Goal: Task Accomplishment & Management: Manage account settings

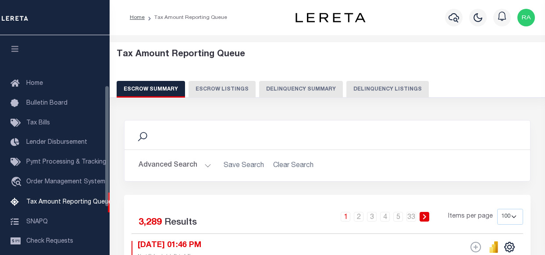
click at [373, 85] on button "Delinquency Listings" at bounding box center [388, 89] width 83 height 17
select select "100"
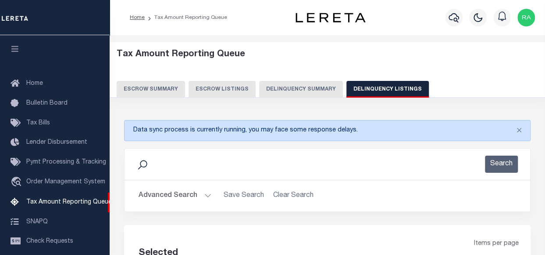
scroll to position [90, 0]
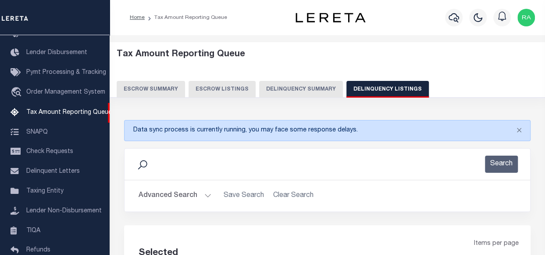
select select "100"
click at [183, 196] on button "Advanced Search" at bounding box center [175, 195] width 73 height 17
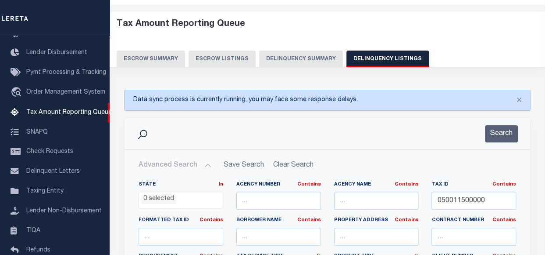
scroll to position [88, 0]
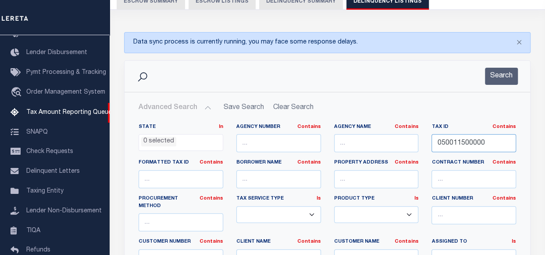
drag, startPoint x: 489, startPoint y: 145, endPoint x: 409, endPoint y: 142, distance: 79.5
click at [409, 142] on div "State In In AK AL AR AZ CA CO CT DC DE FL GA GU HI IA ID IL IN KS [GEOGRAPHIC_D…" at bounding box center [327, 216] width 391 height 186
paste input "45C00-23-019.01"
type input "45C00-23-019.01"
click at [501, 75] on button "Search" at bounding box center [501, 76] width 33 height 17
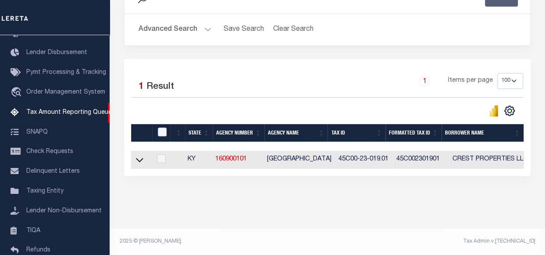
scroll to position [171, 0]
click at [141, 158] on icon at bounding box center [139, 160] width 7 height 4
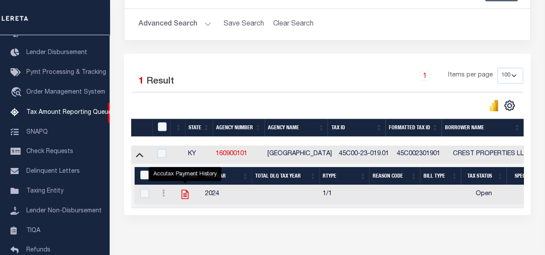
click at [186, 192] on icon "" at bounding box center [185, 194] width 7 height 9
checkbox input "true"
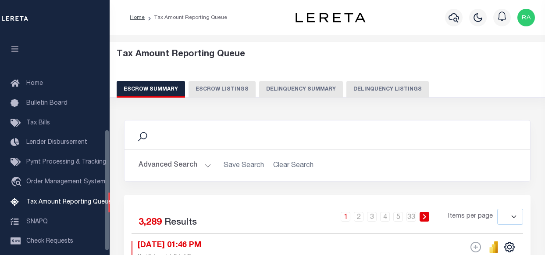
select select
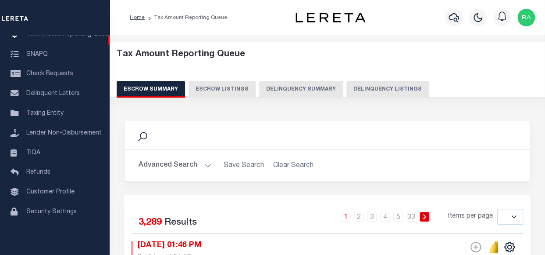
click at [375, 93] on button "Delinquency Listings" at bounding box center [388, 89] width 83 height 17
select select "100"
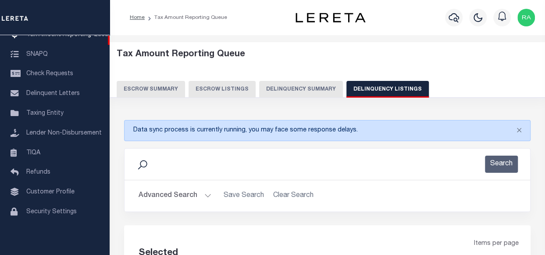
select select "100"
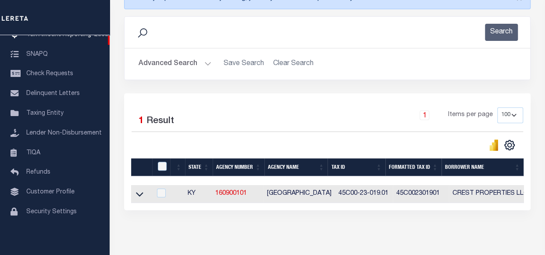
scroll to position [171, 0]
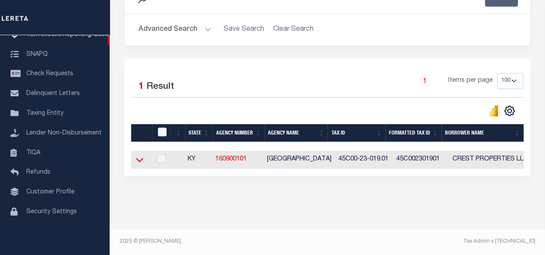
click at [141, 155] on icon at bounding box center [139, 159] width 7 height 9
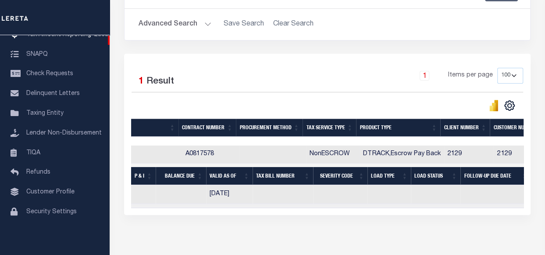
scroll to position [0, 202]
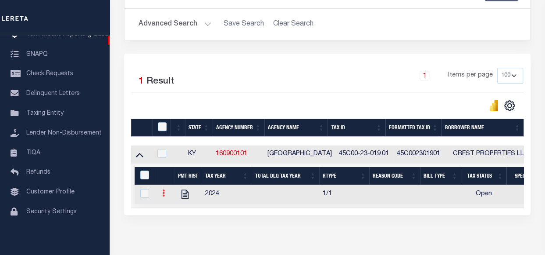
click at [164, 194] on icon at bounding box center [163, 192] width 3 height 7
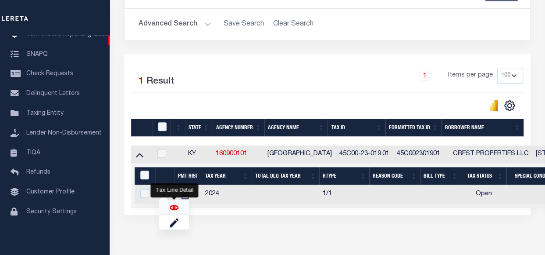
click at [173, 208] on img "" at bounding box center [174, 207] width 9 height 9
checkbox input "true"
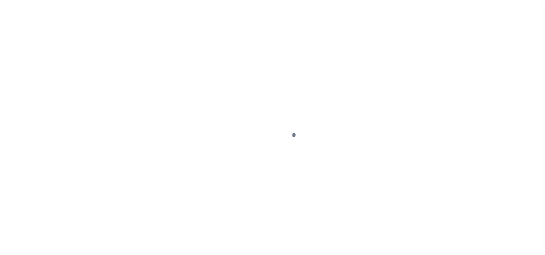
select select "OP2"
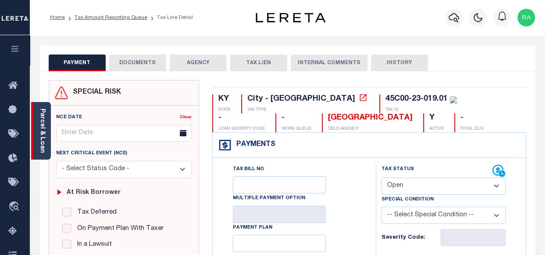
click at [42, 116] on link "Parcel & Loan" at bounding box center [42, 130] width 6 height 44
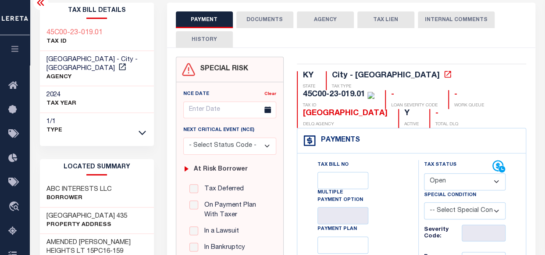
scroll to position [44, 0]
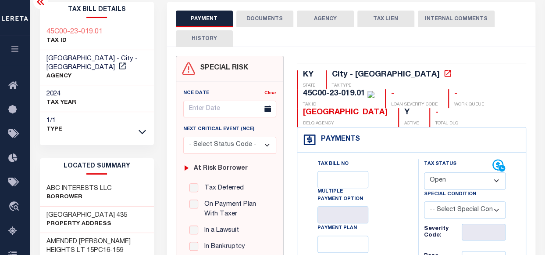
click at [269, 23] on button "DOCUMENTS" at bounding box center [265, 19] width 57 height 17
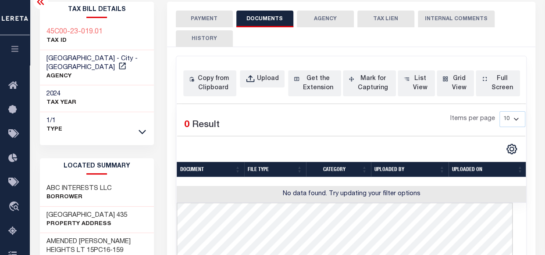
click at [203, 36] on button "HISTORY" at bounding box center [204, 38] width 57 height 17
select select "50"
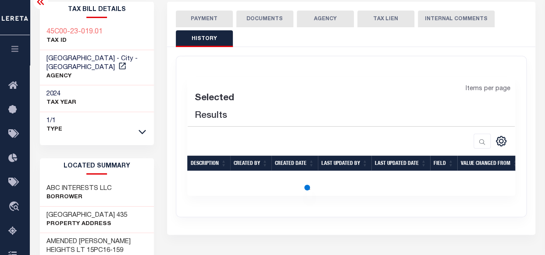
select select "50"
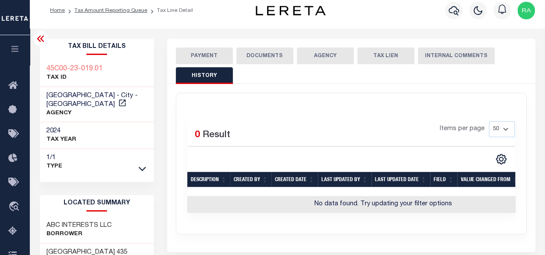
scroll to position [0, 0]
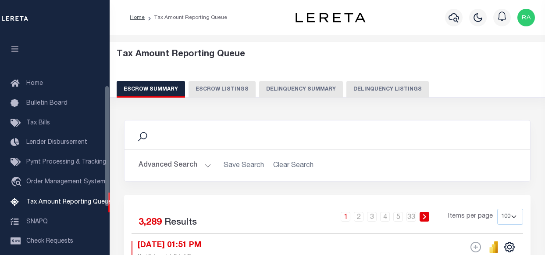
select select "100"
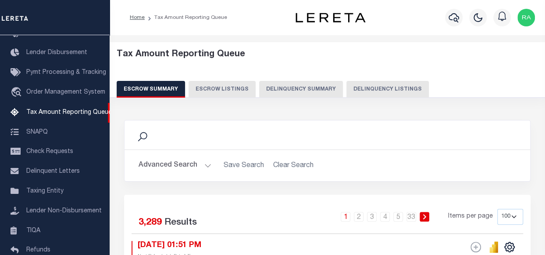
click at [370, 88] on button "Delinquency Listings" at bounding box center [388, 89] width 83 height 17
select select "100"
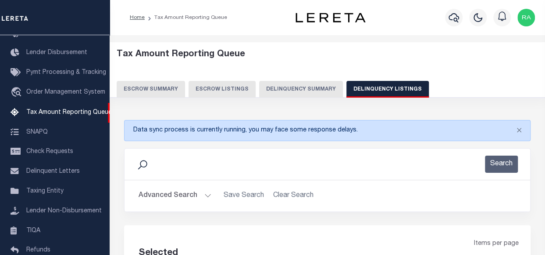
scroll to position [44, 0]
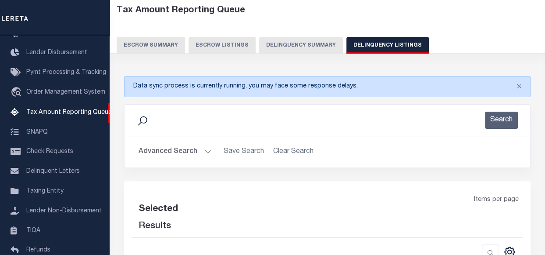
select select "100"
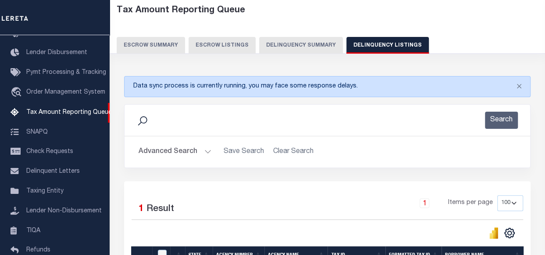
click at [175, 149] on button "Advanced Search" at bounding box center [175, 151] width 73 height 17
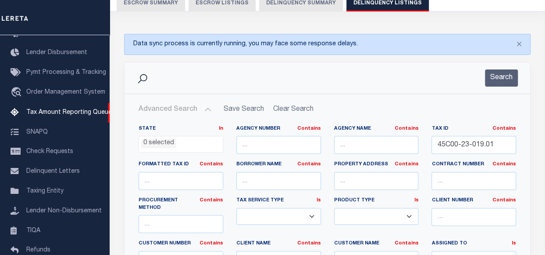
scroll to position [88, 0]
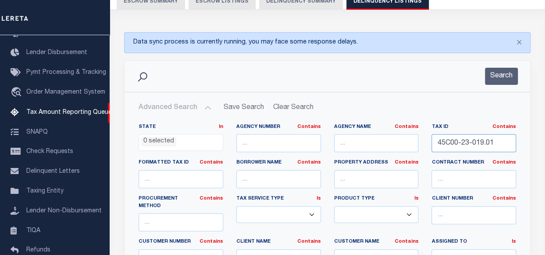
drag, startPoint x: 445, startPoint y: 142, endPoint x: 408, endPoint y: 143, distance: 36.9
click at [413, 142] on div "State In In AK AL AR AZ CA CO CT DC DE FL GA GU HI IA ID IL IN KS KY LA MA MD M…" at bounding box center [327, 216] width 391 height 186
paste input "030-00-00-099.00"
type input "030-00-00-099.00"
click at [497, 74] on button "Search" at bounding box center [501, 76] width 33 height 17
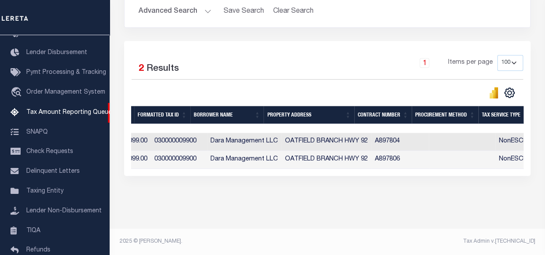
scroll to position [0, 249]
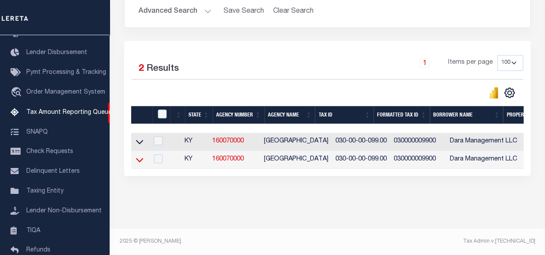
click at [139, 158] on icon at bounding box center [139, 160] width 7 height 4
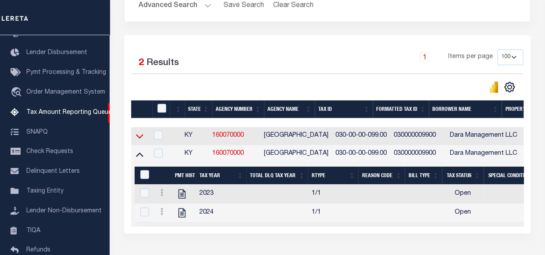
click at [139, 136] on icon at bounding box center [139, 135] width 7 height 9
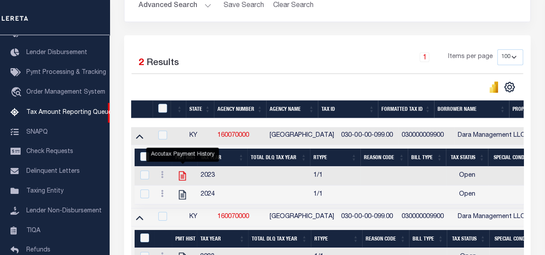
click at [181, 176] on icon "" at bounding box center [182, 175] width 7 height 9
checkbox input "true"
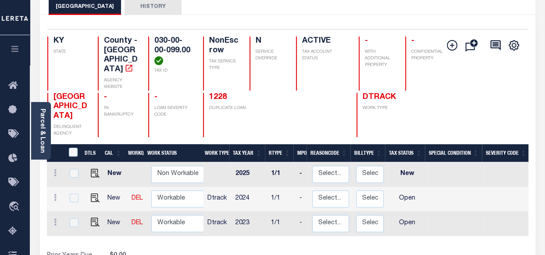
scroll to position [88, 0]
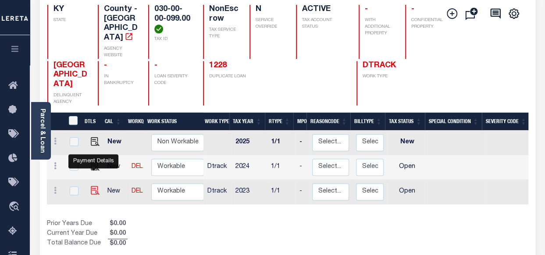
click at [91, 186] on img "" at bounding box center [95, 190] width 9 height 9
checkbox input "true"
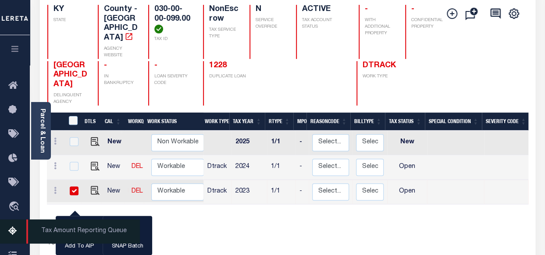
click at [14, 231] on icon at bounding box center [15, 231] width 14 height 11
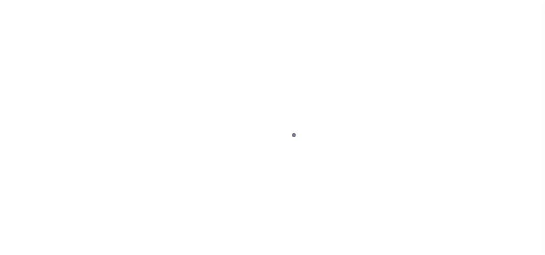
select select "OP2"
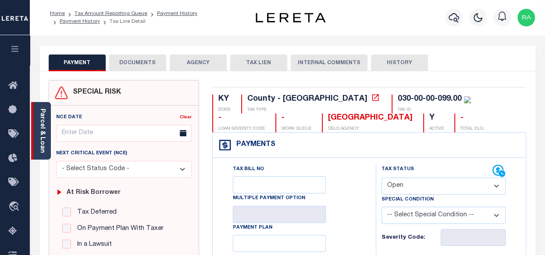
click at [39, 109] on link "Parcel & Loan" at bounding box center [42, 130] width 6 height 44
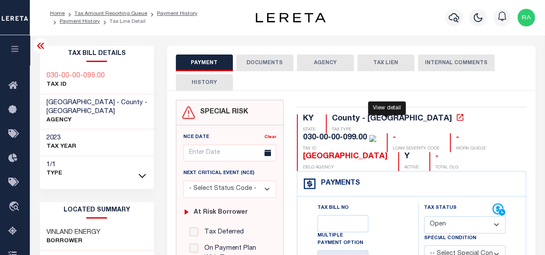
click at [456, 119] on icon at bounding box center [460, 117] width 9 height 9
click at [456, 116] on icon at bounding box center [460, 117] width 9 height 9
click at [320, 63] on button "AGENCY" at bounding box center [325, 62] width 57 height 17
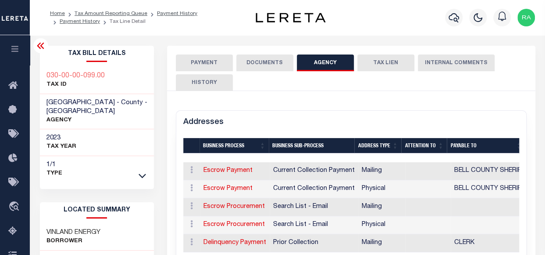
click at [190, 64] on button "PAYMENT" at bounding box center [204, 62] width 57 height 17
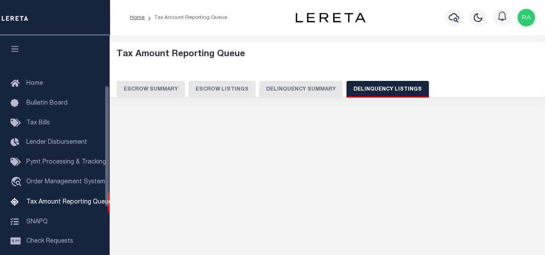
scroll to position [90, 0]
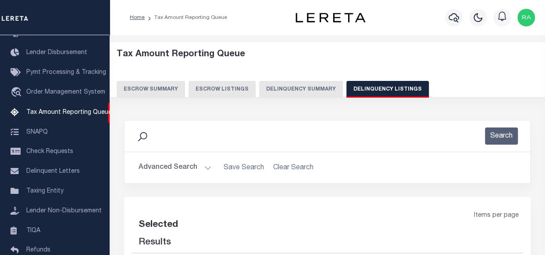
select select "100"
click at [170, 164] on button "Advanced Search" at bounding box center [175, 167] width 73 height 17
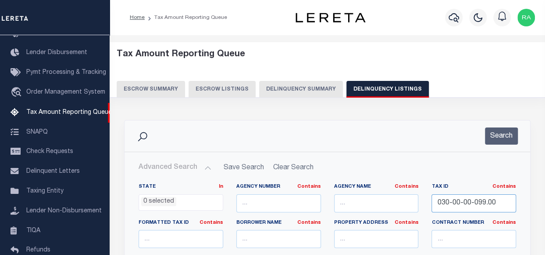
drag, startPoint x: 477, startPoint y: 201, endPoint x: 403, endPoint y: 198, distance: 73.4
click at [504, 138] on button "Search" at bounding box center [501, 135] width 33 height 17
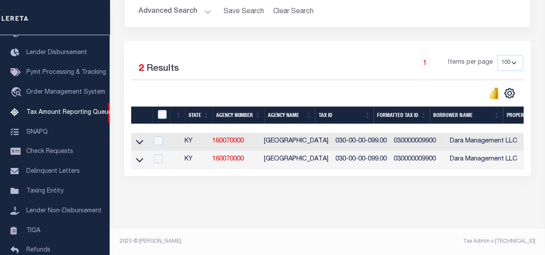
scroll to position [161, 0]
click at [141, 157] on icon at bounding box center [139, 159] width 7 height 9
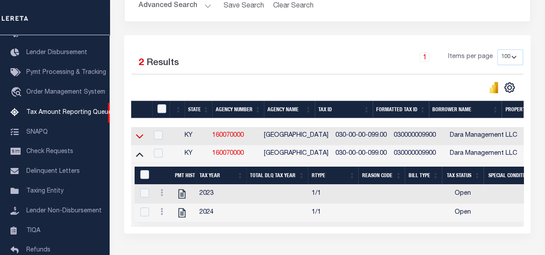
click at [138, 135] on icon at bounding box center [139, 135] width 7 height 9
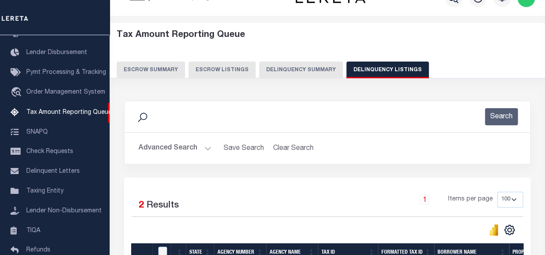
scroll to position [0, 0]
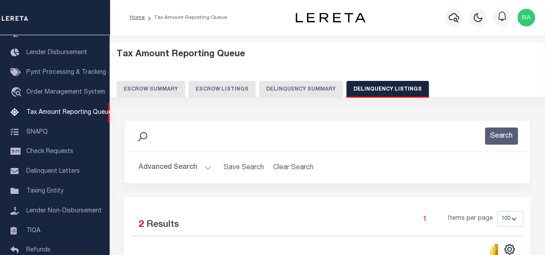
click at [377, 86] on button "Delinquency Listings" at bounding box center [388, 89] width 83 height 17
select select "100"
click at [175, 164] on button "Advanced Search" at bounding box center [175, 167] width 73 height 17
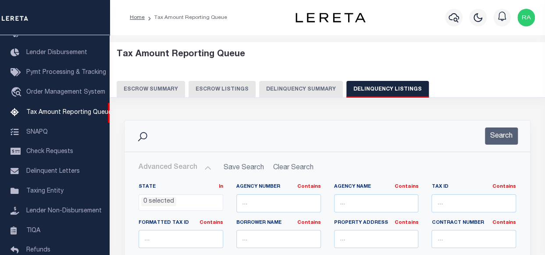
select select "100"
click at [446, 201] on input "text" at bounding box center [474, 203] width 85 height 18
paste input "030-00-00-099.00"
type input "030-00-00-099.00"
click at [499, 135] on button "Search" at bounding box center [501, 135] width 33 height 17
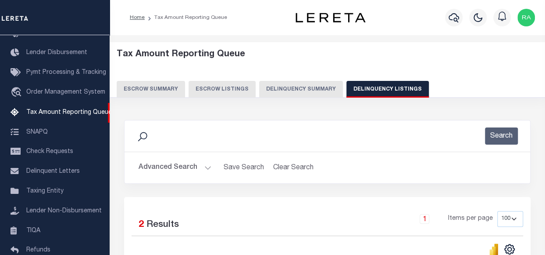
click at [370, 89] on button "Delinquency Listings" at bounding box center [388, 89] width 83 height 17
select select "100"
click at [171, 161] on button "Advanced Search" at bounding box center [175, 167] width 73 height 17
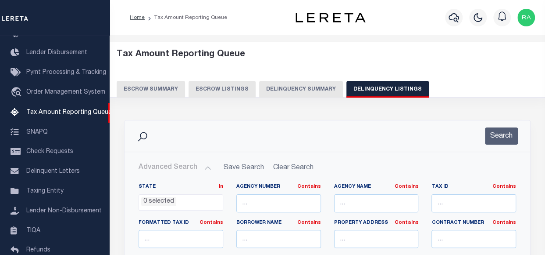
select select "100"
click at [441, 201] on input "text" at bounding box center [474, 203] width 85 height 18
paste input "030-00-00-099.00"
type input "030-00-00-099.00"
click at [500, 133] on button "Search" at bounding box center [501, 135] width 33 height 17
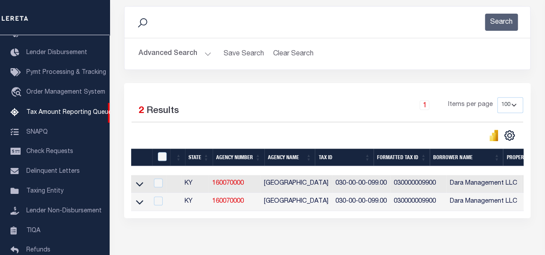
scroll to position [132, 0]
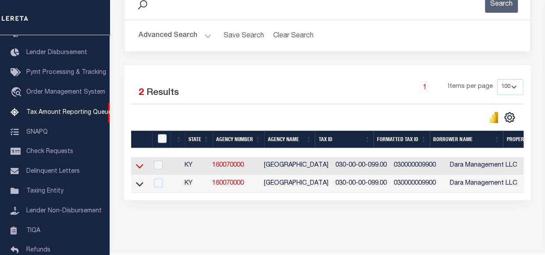
click at [140, 167] on icon at bounding box center [139, 165] width 7 height 9
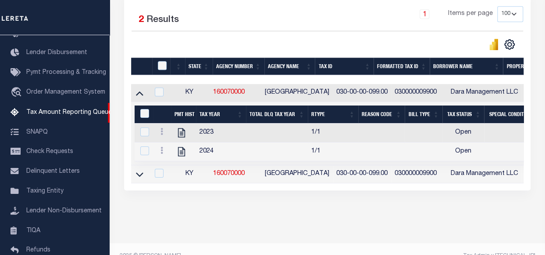
scroll to position [205, 0]
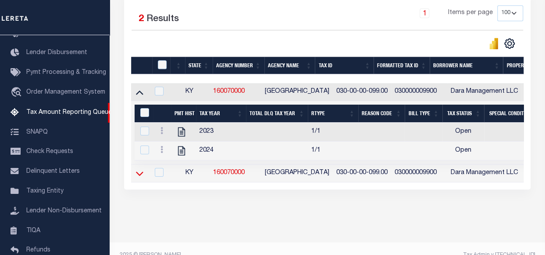
click at [139, 175] on icon at bounding box center [139, 173] width 7 height 4
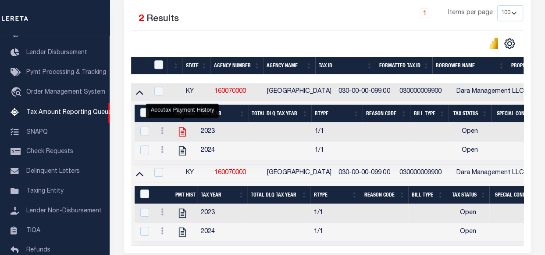
click at [181, 132] on icon "" at bounding box center [182, 131] width 11 height 11
checkbox input "true"
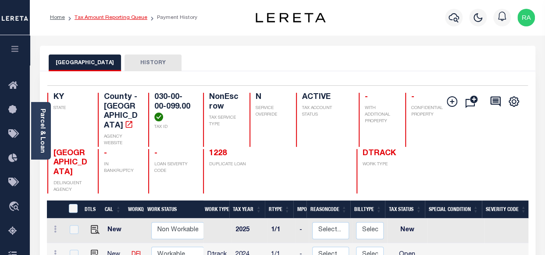
click at [100, 15] on link "Tax Amount Reporting Queue" at bounding box center [111, 17] width 73 height 5
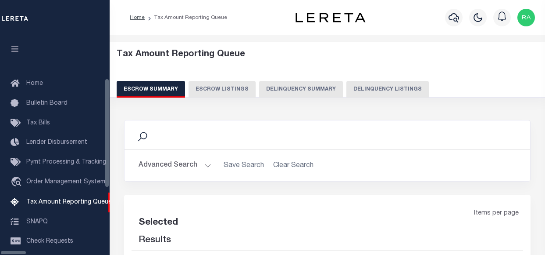
click at [288, 90] on button "Delinquency Summary" at bounding box center [301, 89] width 84 height 17
click at [332, 88] on button "Delinquency Summary" at bounding box center [301, 89] width 84 height 17
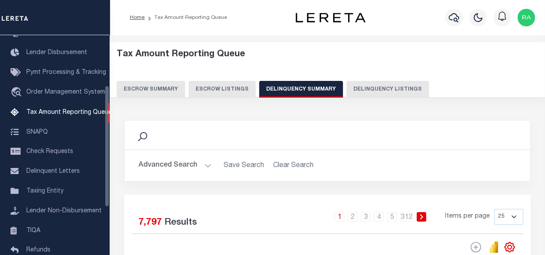
click at [380, 89] on button "Delinquency Listings" at bounding box center [388, 89] width 83 height 17
select select "100"
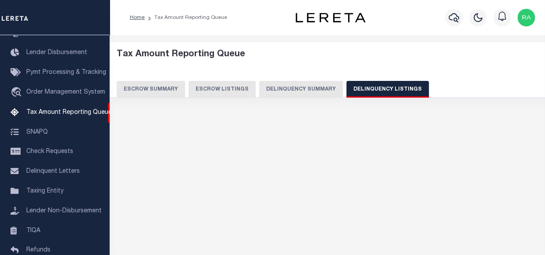
scroll to position [90, 0]
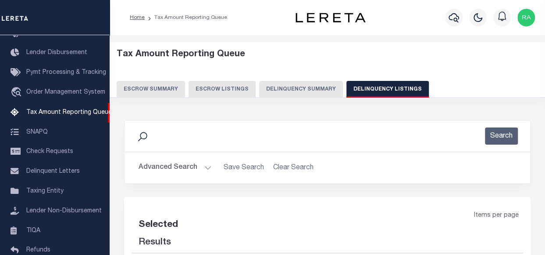
select select "100"
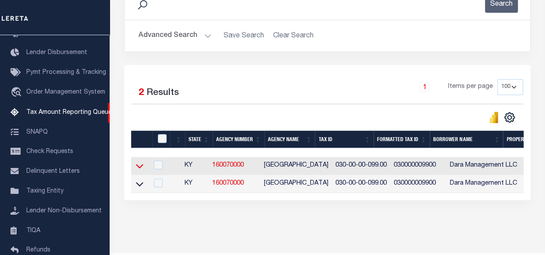
click at [140, 165] on icon at bounding box center [139, 165] width 7 height 9
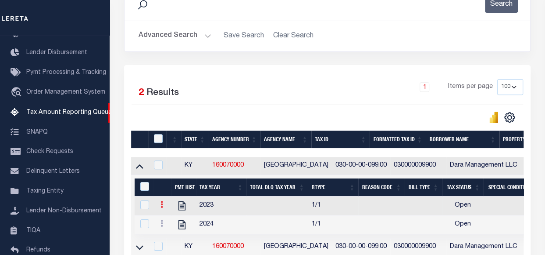
click at [161, 205] on icon at bounding box center [162, 204] width 3 height 7
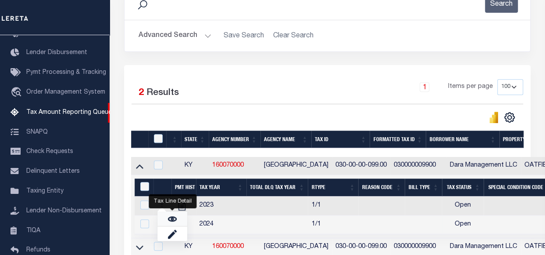
click at [169, 219] on img "" at bounding box center [172, 218] width 9 height 9
checkbox input "true"
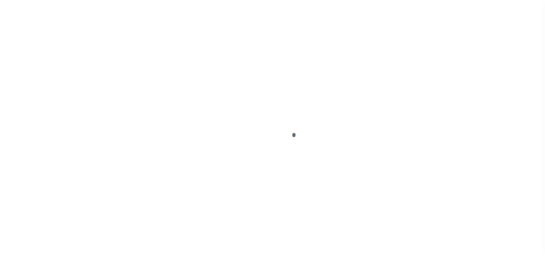
select select "OP2"
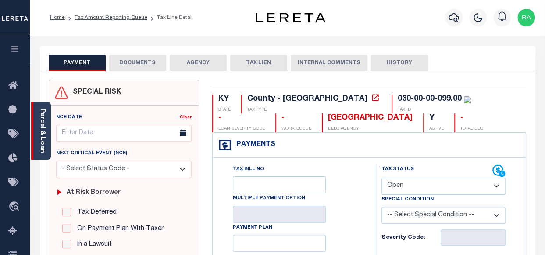
click at [41, 145] on link "Parcel & Loan" at bounding box center [42, 130] width 6 height 44
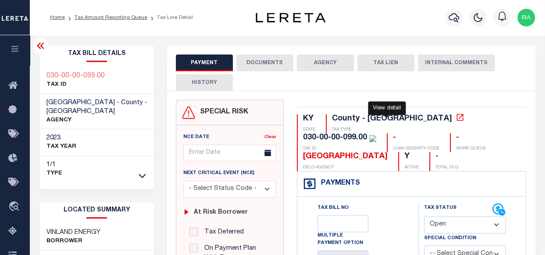
click at [456, 118] on icon at bounding box center [460, 117] width 9 height 9
drag, startPoint x: 92, startPoint y: 101, endPoint x: 45, endPoint y: 100, distance: 47.4
click at [45, 100] on div "[GEOGRAPHIC_DATA] - County - [GEOGRAPHIC_DATA] AGENCY" at bounding box center [97, 112] width 114 height 36
copy span "[GEOGRAPHIC_DATA]"
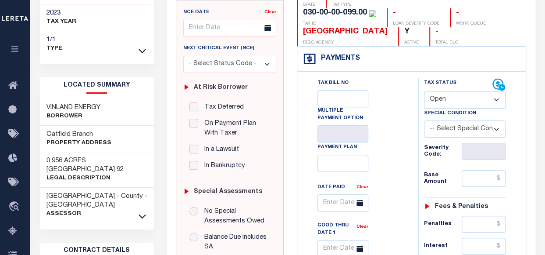
scroll to position [132, 0]
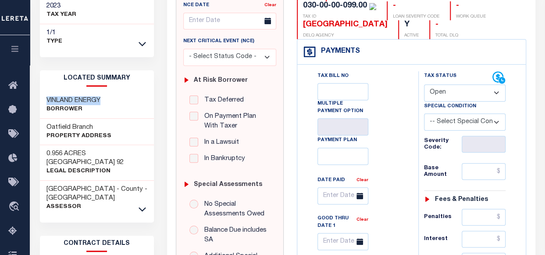
drag, startPoint x: 47, startPoint y: 91, endPoint x: 103, endPoint y: 92, distance: 56.2
click at [103, 92] on div "VINLAND ENERGY Borrower" at bounding box center [97, 105] width 114 height 27
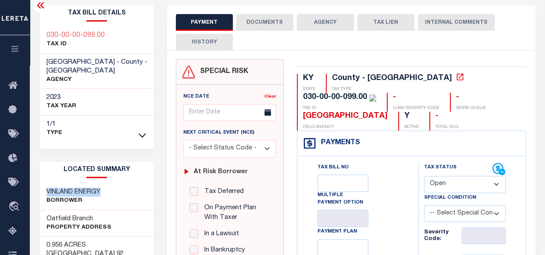
scroll to position [0, 0]
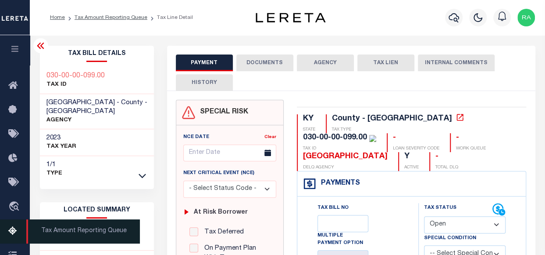
click at [15, 237] on icon at bounding box center [15, 231] width 14 height 11
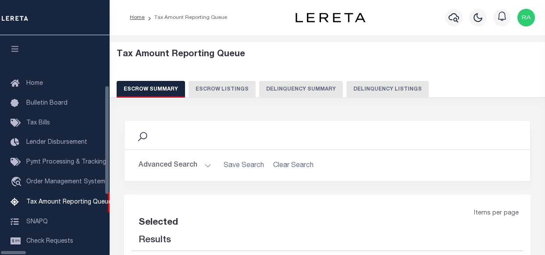
select select "100"
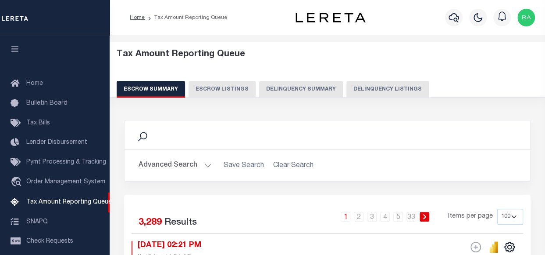
scroll to position [90, 0]
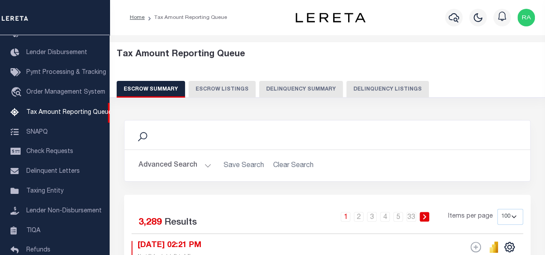
click at [356, 83] on button "Delinquency Listings" at bounding box center [388, 89] width 83 height 17
select select "100"
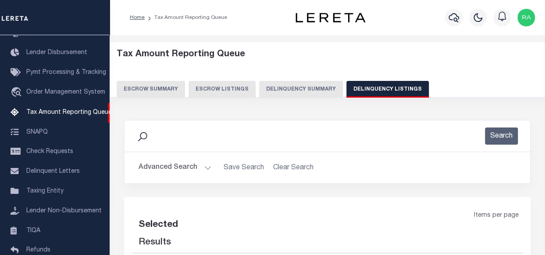
select select "100"
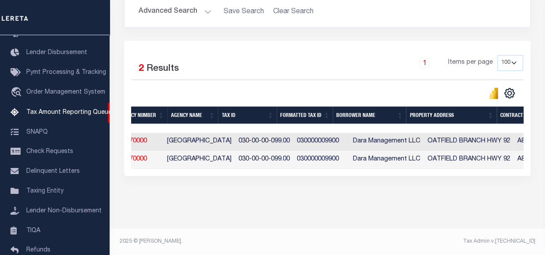
scroll to position [0, 0]
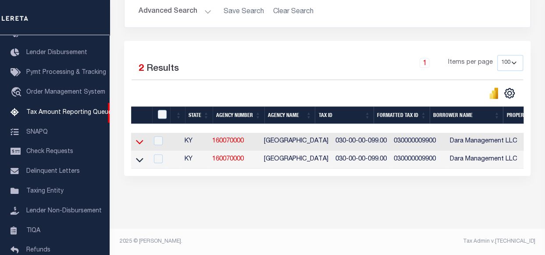
click at [141, 140] on icon at bounding box center [139, 142] width 7 height 4
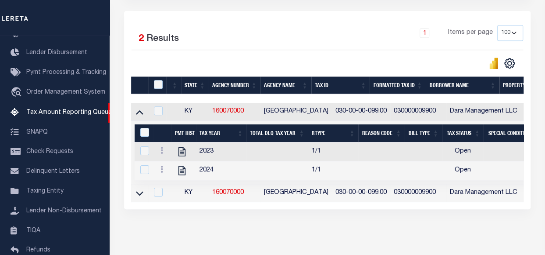
scroll to position [205, 0]
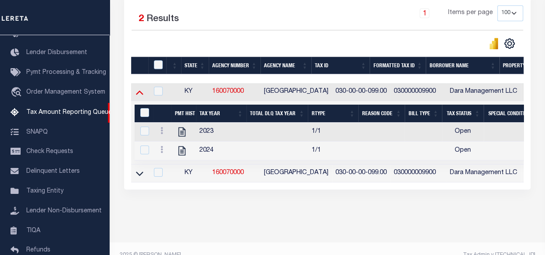
click at [140, 90] on icon at bounding box center [139, 91] width 7 height 9
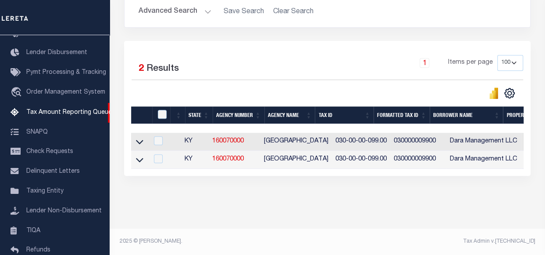
scroll to position [161, 0]
click at [165, 110] on input "checkbox" at bounding box center [162, 114] width 9 height 9
checkbox input "true"
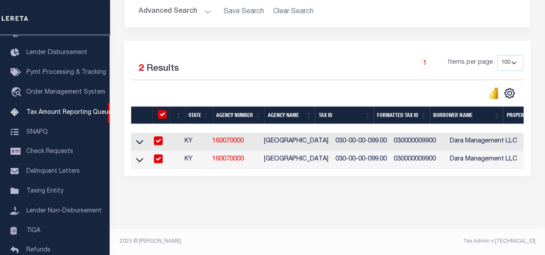
scroll to position [160, 0]
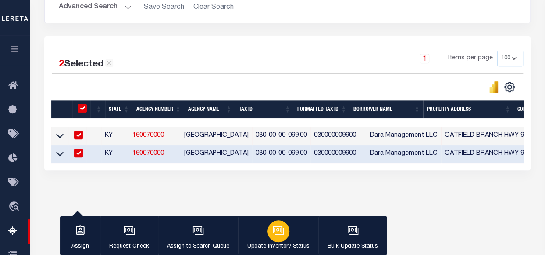
click at [264, 244] on p "Update Inventory Status" at bounding box center [279, 246] width 62 height 9
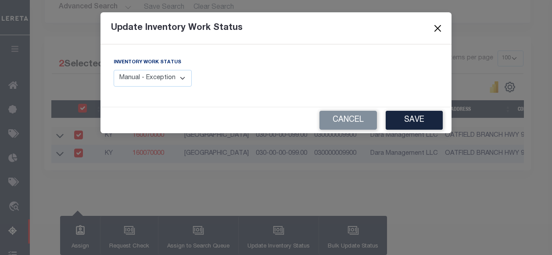
click at [440, 29] on button "Close" at bounding box center [437, 27] width 11 height 11
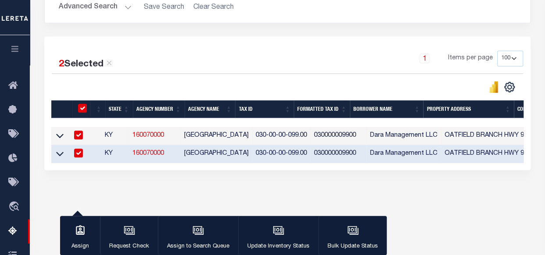
click at [86, 112] on input "checkbox" at bounding box center [82, 108] width 9 height 9
checkbox input "false"
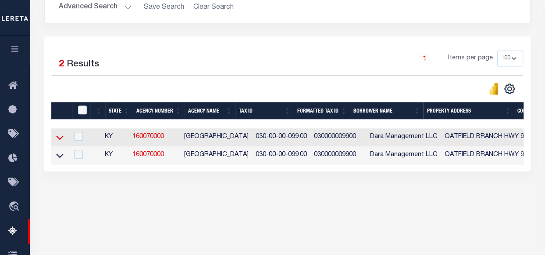
click at [59, 136] on icon at bounding box center [59, 137] width 7 height 9
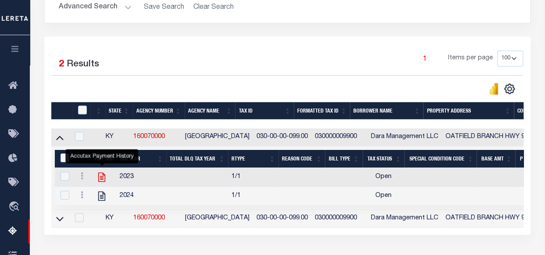
click at [102, 178] on icon "" at bounding box center [101, 176] width 7 height 9
checkbox input "true"
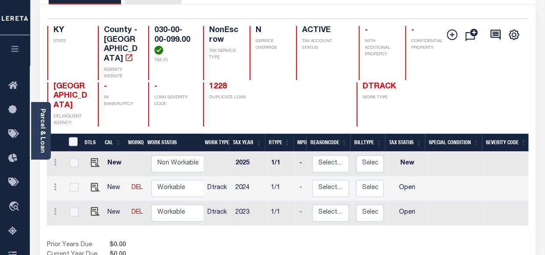
scroll to position [44, 0]
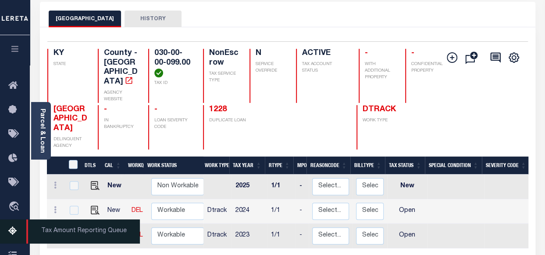
click at [10, 235] on icon at bounding box center [15, 231] width 14 height 11
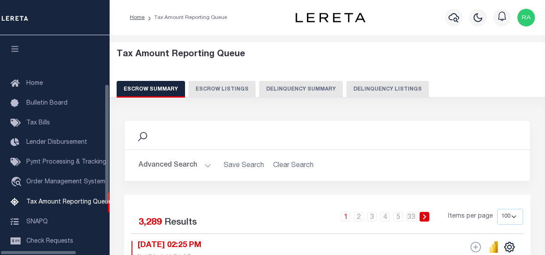
select select "100"
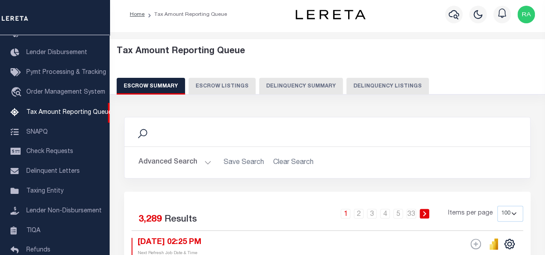
scroll to position [44, 0]
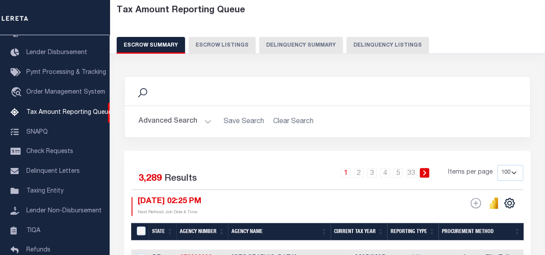
click at [400, 44] on button "Delinquency Listings" at bounding box center [388, 45] width 83 height 17
select select "100"
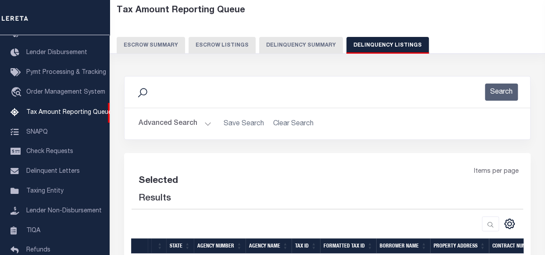
select select "100"
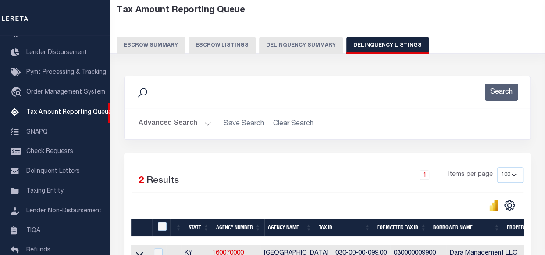
scroll to position [152, 0]
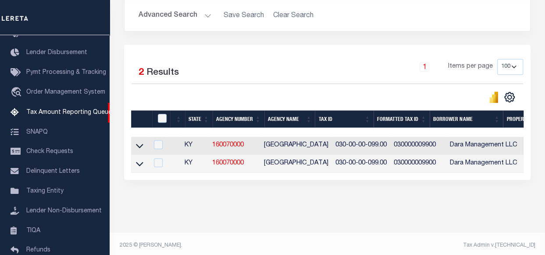
click at [141, 148] on icon at bounding box center [139, 145] width 7 height 9
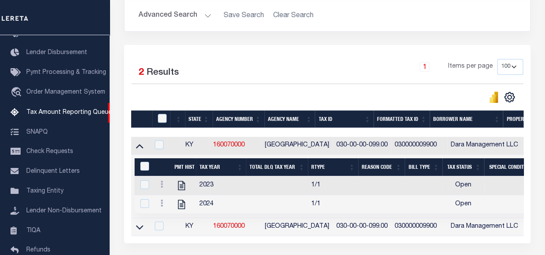
scroll to position [184, 0]
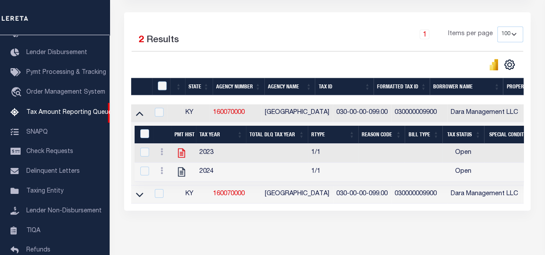
click at [183, 157] on icon at bounding box center [181, 152] width 11 height 11
checkbox input "true"
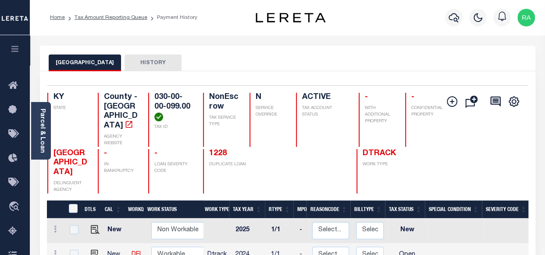
scroll to position [88, 0]
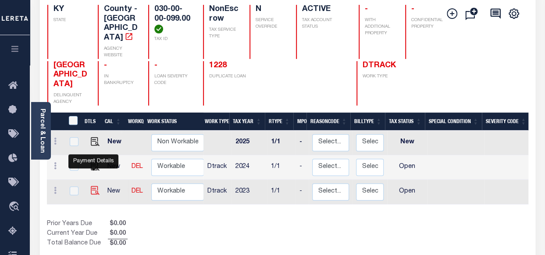
click at [95, 186] on img "" at bounding box center [95, 190] width 9 height 9
checkbox input "true"
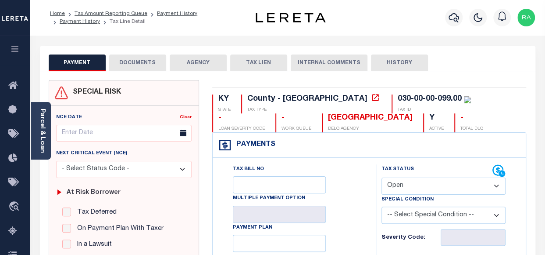
click at [409, 134] on div "Payments Warning! Search Status is not "Completed", amounts can not be keyed." at bounding box center [370, 145] width 314 height 25
click at [410, 187] on select "- Select Status Code - Open Due/Unpaid Paid Incomplete No Tax Due Internal Refu…" at bounding box center [444, 185] width 124 height 17
select select "PYD"
click at [382, 177] on select "- Select Status Code - Open Due/Unpaid Paid Incomplete No Tax Due Internal Refu…" at bounding box center [444, 185] width 124 height 17
type input "[DATE]"
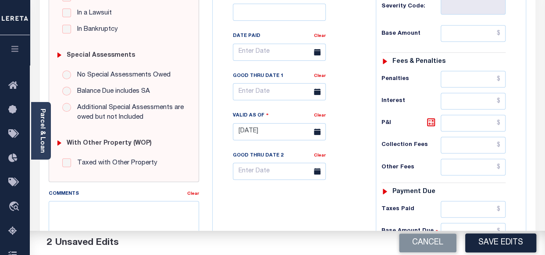
scroll to position [230, 0]
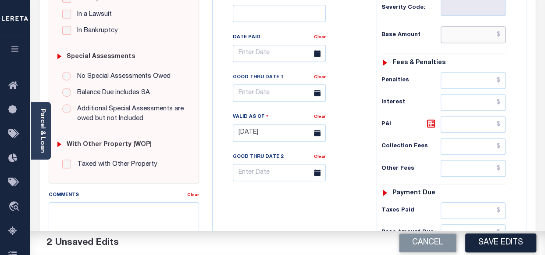
click at [477, 37] on input "text" at bounding box center [473, 34] width 65 height 17
type input "$0.00"
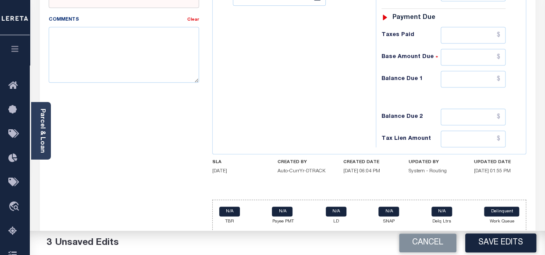
scroll to position [405, 0]
click at [478, 117] on input "text" at bounding box center [473, 116] width 65 height 17
click at [479, 79] on input "text" at bounding box center [473, 78] width 65 height 17
type input "$0.00"
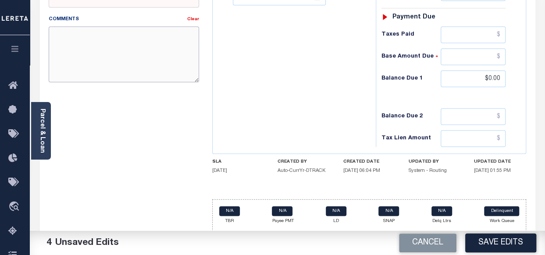
click at [126, 48] on textarea "Comments" at bounding box center [124, 53] width 151 height 55
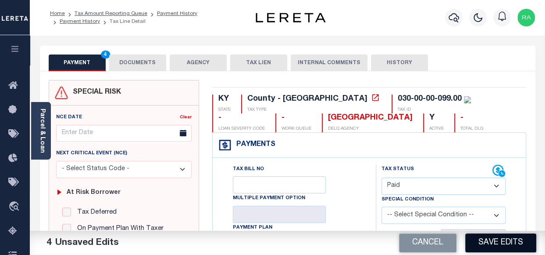
click at [506, 243] on button "Save Edits" at bounding box center [501, 242] width 71 height 19
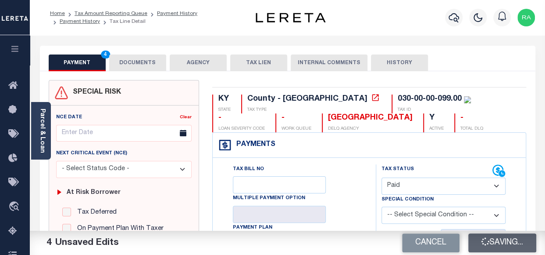
checkbox input "false"
type input "$0"
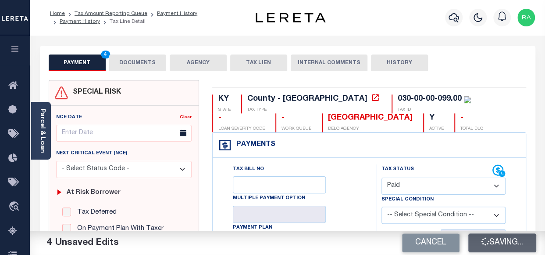
type input "$0"
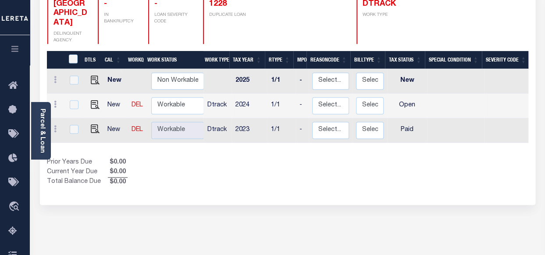
scroll to position [88, 0]
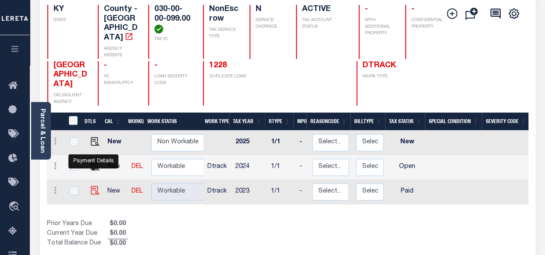
click at [91, 186] on img "" at bounding box center [95, 190] width 9 height 9
checkbox input "true"
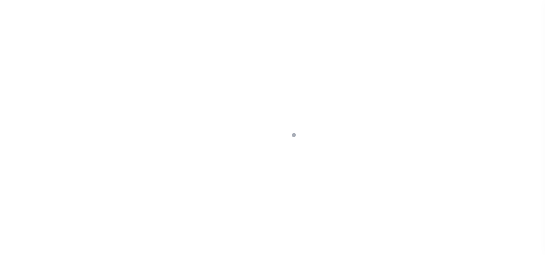
select select "PYD"
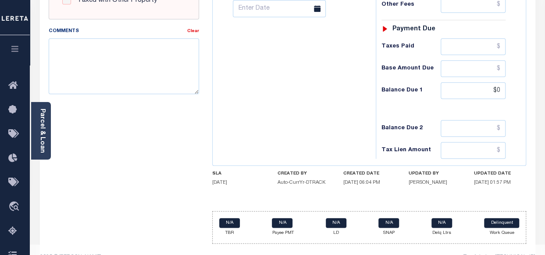
scroll to position [395, 0]
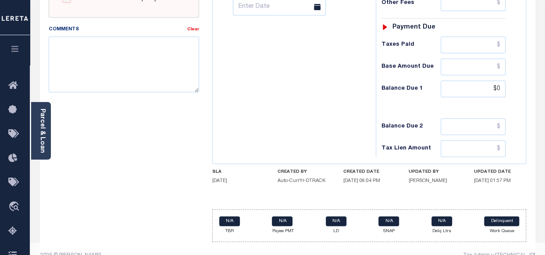
click at [366, 235] on div "N/A TBR N/A Payee PMT N/A LD N/A SNAP N/A Delq Ltrs Delinquent Work Queue" at bounding box center [369, 225] width 315 height 32
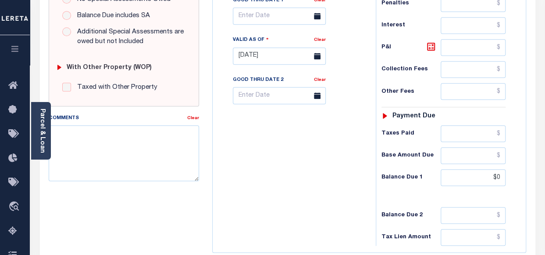
scroll to position [307, 0]
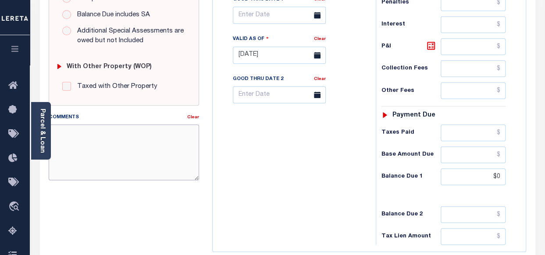
click at [110, 139] on textarea "Comments" at bounding box center [124, 151] width 151 height 55
paste textarea "08/27/2025 - As per the conversation confirmed with Bath BELL COUNTY Treasurer,…"
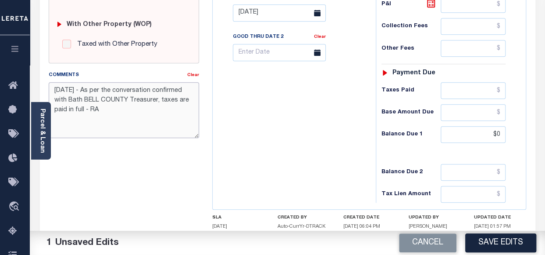
scroll to position [351, 0]
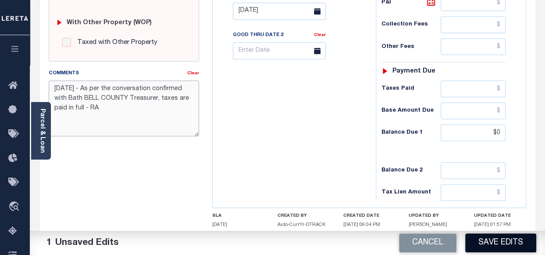
type textarea "08/27/2025 - As per the conversation confirmed with Bath BELL COUNTY Treasurer,…"
click at [486, 243] on button "Save Edits" at bounding box center [501, 242] width 71 height 19
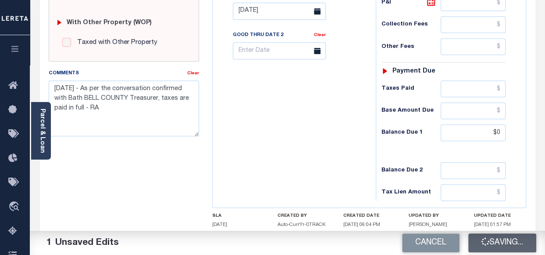
checkbox input "false"
type textarea "[DATE] - As per the conversation confirmed with Bath BELL COUNTY Treasurer, tax…"
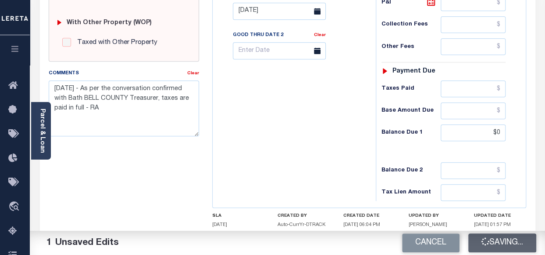
type input "$0"
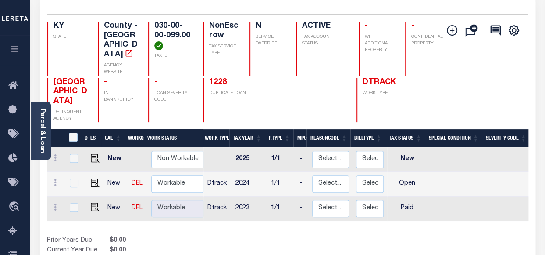
scroll to position [88, 0]
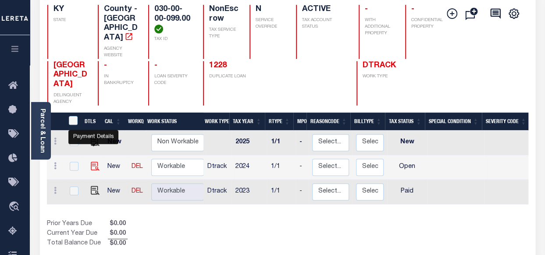
click at [92, 161] on img "" at bounding box center [95, 165] width 9 height 9
checkbox input "true"
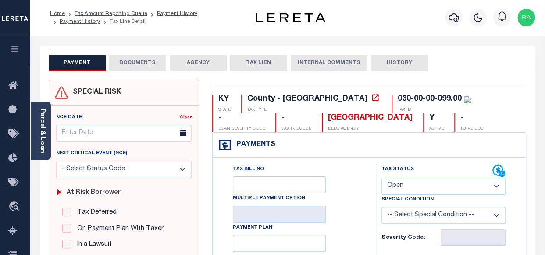
click at [415, 186] on select "- Select Status Code - Open Due/Unpaid Paid Incomplete No Tax Due Internal Refu…" at bounding box center [444, 185] width 124 height 17
select select "PYD"
click at [382, 177] on select "- Select Status Code - Open Due/Unpaid Paid Incomplete No Tax Due Internal Refu…" at bounding box center [444, 185] width 124 height 17
type input "[DATE]"
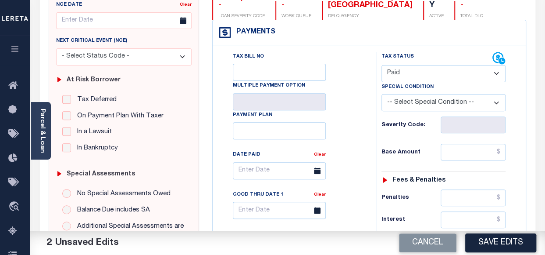
scroll to position [132, 0]
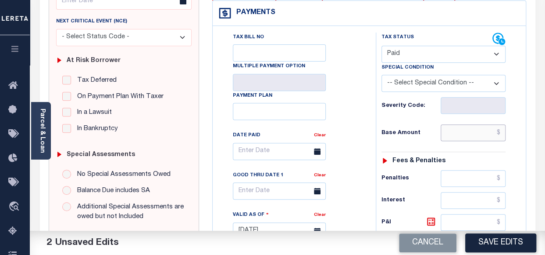
click at [462, 137] on input "text" at bounding box center [473, 132] width 65 height 17
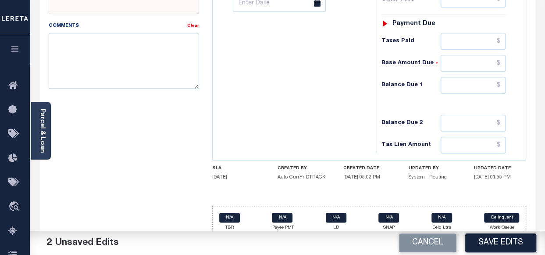
scroll to position [405, 0]
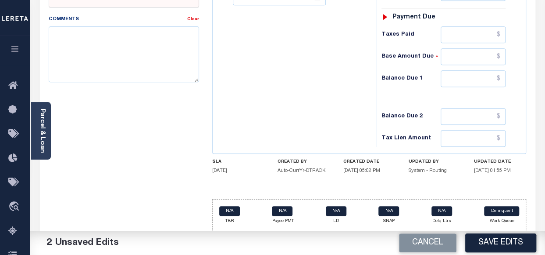
type input "$57.80"
click at [462, 77] on input "text" at bounding box center [473, 78] width 65 height 17
type input "$0.00"
click at [132, 45] on textarea "Comments" at bounding box center [124, 53] width 151 height 55
paste textarea "08/27/2025 - As per the conversation confirmed with Bath BELL COUNTY Treasurer,…"
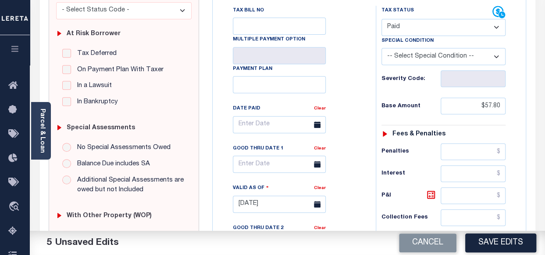
scroll to position [142, 0]
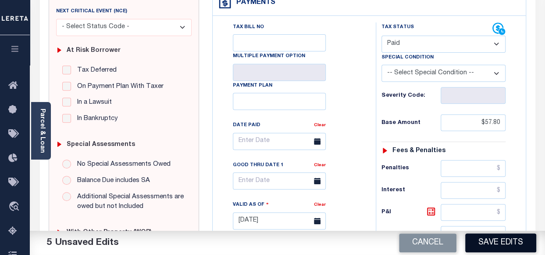
type textarea "08/27/2025 - As per the conversation confirmed with Bath BELL COUNTY Treasurer,…"
click at [492, 243] on button "Save Edits" at bounding box center [501, 242] width 71 height 19
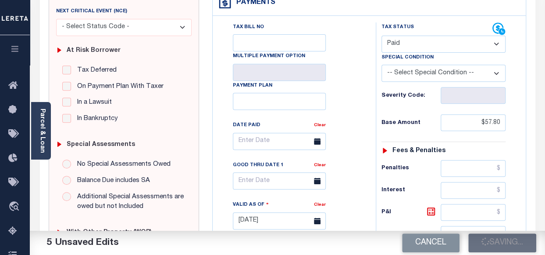
checkbox input "false"
type textarea "08/27/2025 - As per the conversation confirmed with Bath BELL COUNTY Treasurer,…"
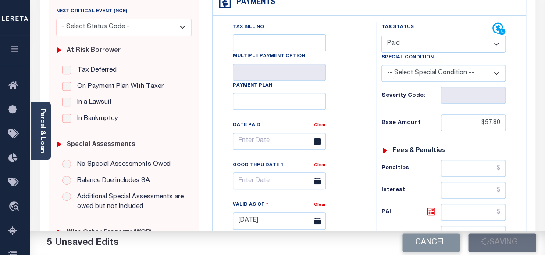
type input "$57.8"
type input "$0"
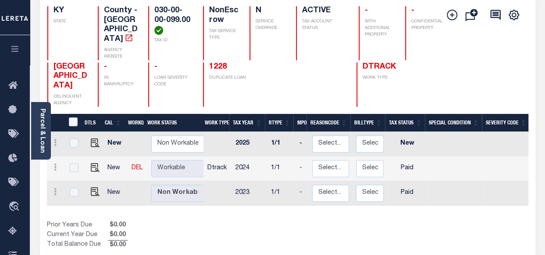
scroll to position [88, 0]
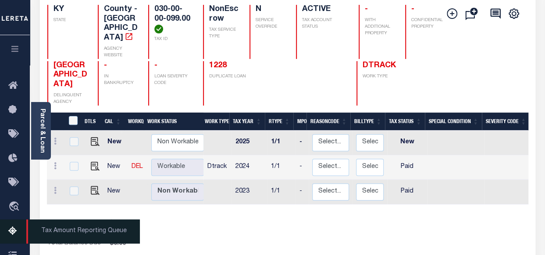
click at [12, 233] on icon at bounding box center [15, 231] width 14 height 11
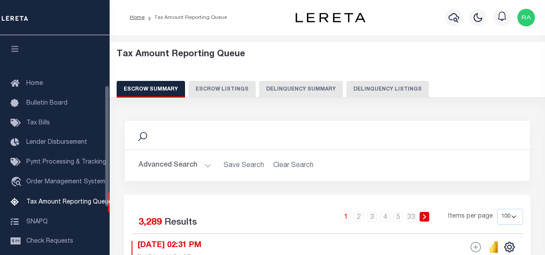
select select "100"
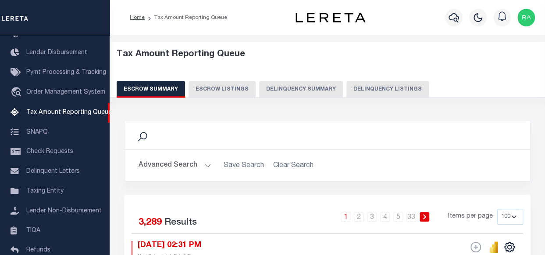
click at [370, 85] on button "Delinquency Listings" at bounding box center [388, 89] width 83 height 17
select select "100"
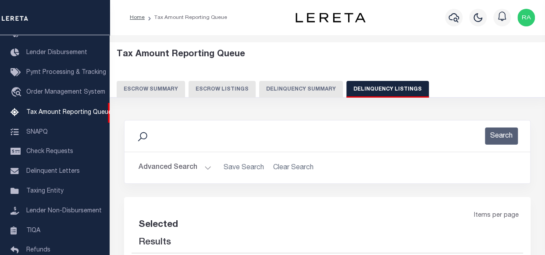
select select "100"
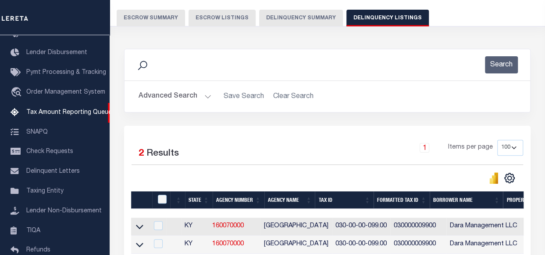
scroll to position [83, 0]
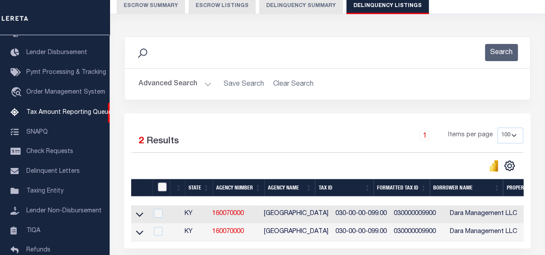
click at [161, 187] on input "checkbox" at bounding box center [162, 186] width 9 height 9
checkbox input "true"
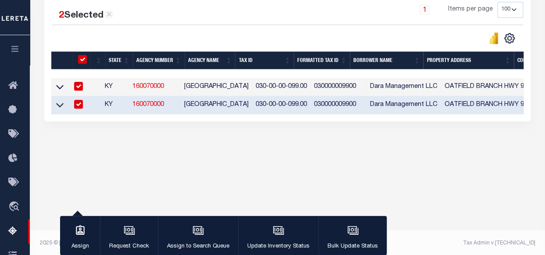
scroll to position [211, 0]
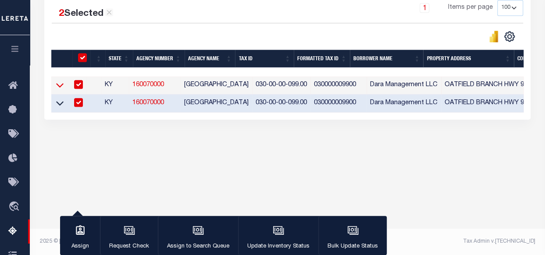
click at [59, 86] on icon at bounding box center [59, 85] width 7 height 4
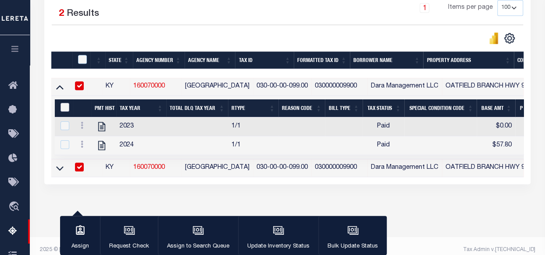
click at [63, 108] on input "&nbsp;" at bounding box center [65, 107] width 9 height 9
checkbox input "true"
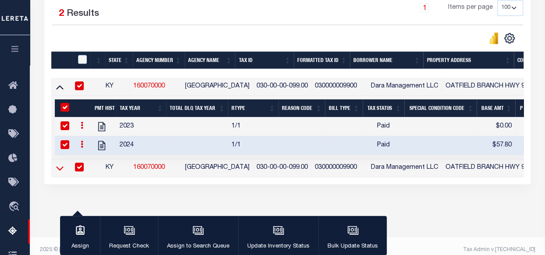
click at [60, 169] on icon at bounding box center [59, 167] width 7 height 9
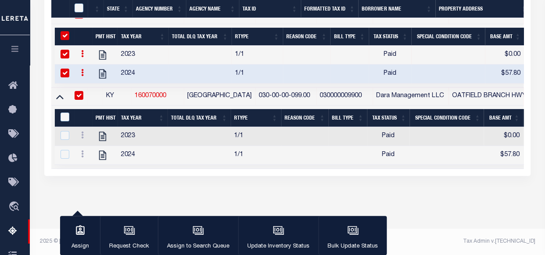
scroll to position [280, 0]
click at [64, 112] on input "&nbsp;" at bounding box center [65, 116] width 9 height 9
checkbox input "true"
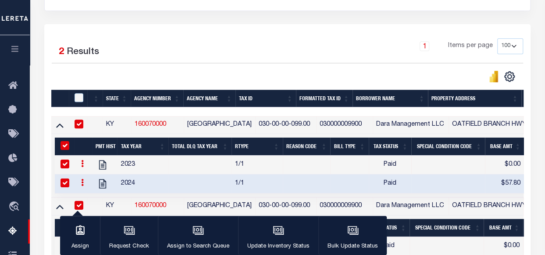
scroll to position [131, 0]
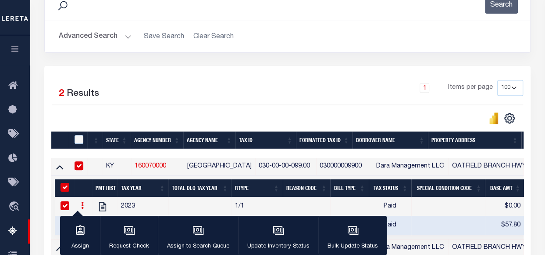
click at [75, 50] on div "Advanced Search Save Search Clear Search tblassign_wrapper_dynamictable_____Def…" at bounding box center [288, 36] width 486 height 31
click at [80, 141] on input "checkbox" at bounding box center [79, 139] width 9 height 9
checkbox input "true"
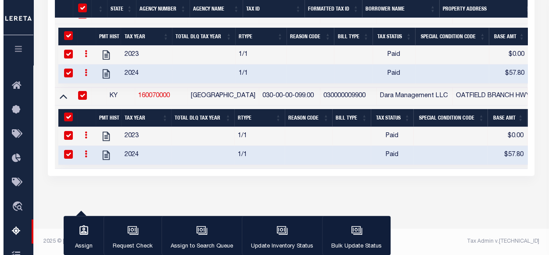
scroll to position [279, 0]
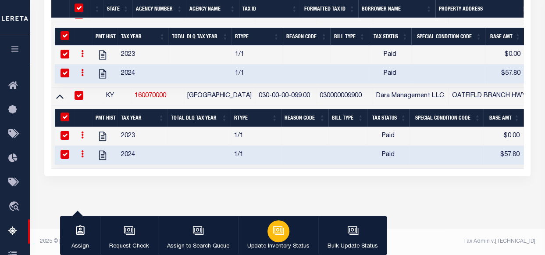
click at [276, 233] on icon "button" at bounding box center [277, 229] width 9 height 7
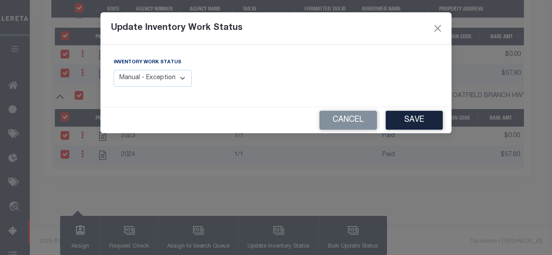
click at [182, 77] on select "Manual - Exception Pended - Awaiting Search Late Add Exception Completed" at bounding box center [153, 78] width 78 height 17
select select "4"
click at [114, 70] on select "Manual - Exception Pended - Awaiting Search Late Add Exception Completed" at bounding box center [153, 78] width 78 height 17
click at [413, 121] on button "Save" at bounding box center [414, 120] width 57 height 19
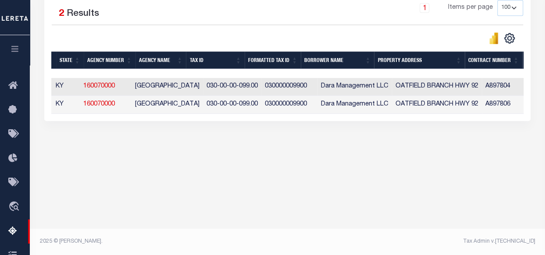
scroll to position [0, 0]
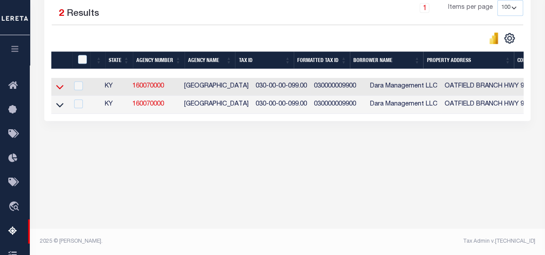
click at [61, 88] on icon at bounding box center [59, 87] width 7 height 4
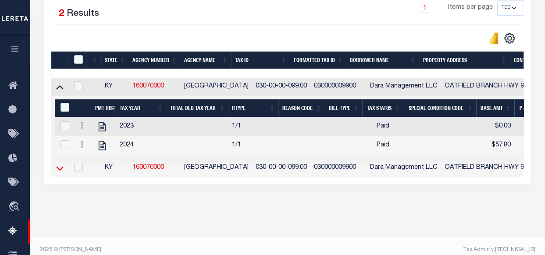
click at [59, 168] on icon at bounding box center [59, 167] width 7 height 9
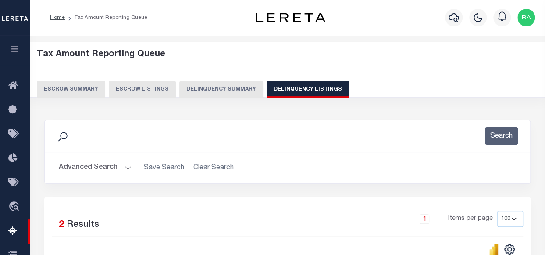
click at [291, 89] on button "Delinquency Listings" at bounding box center [308, 89] width 83 height 17
select select
select select "100"
click at [93, 164] on button "Advanced Search" at bounding box center [95, 167] width 73 height 17
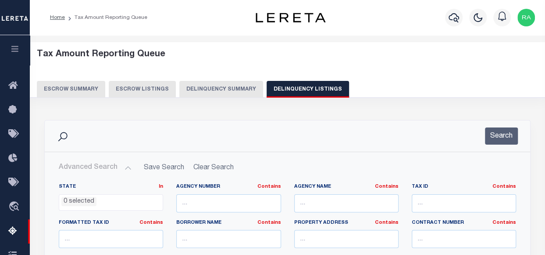
click at [102, 166] on button "Advanced Search" at bounding box center [95, 167] width 73 height 17
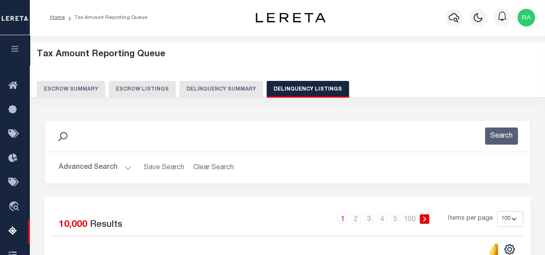
click at [89, 167] on button "Advanced Search" at bounding box center [95, 167] width 73 height 17
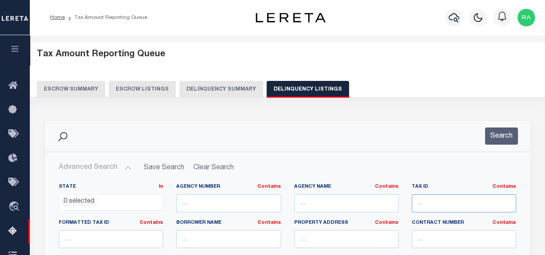
click at [421, 198] on input "text" at bounding box center [464, 203] width 104 height 18
paste input "030-00-00-099.00"
type input "030-00-00-099.00"
click at [502, 138] on button "Search" at bounding box center [501, 135] width 33 height 17
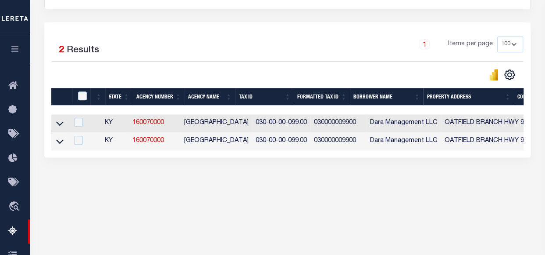
scroll to position [176, 0]
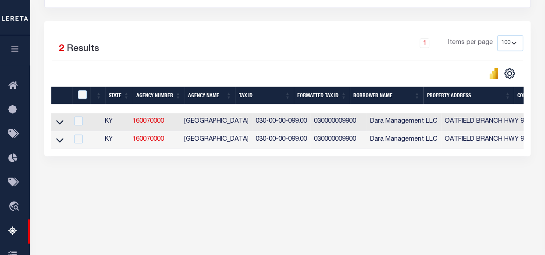
drag, startPoint x: 219, startPoint y: 237, endPoint x: 324, endPoint y: 230, distance: 105.6
click at [321, 232] on div "Tax Amount Reporting Queue Escrow Summary Escrow Listings" at bounding box center [288, 47] width 516 height 375
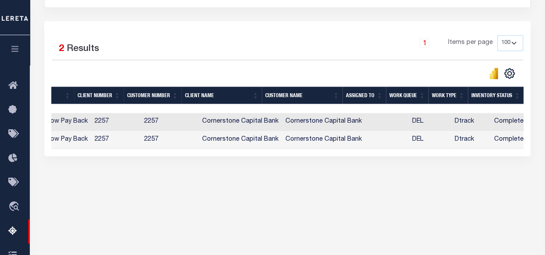
scroll to position [0, 676]
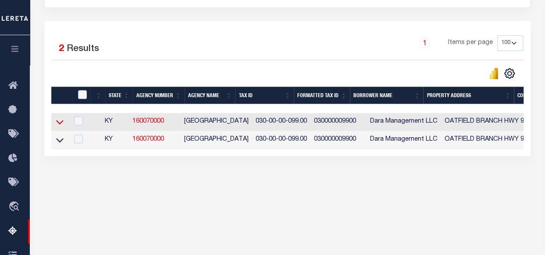
click at [58, 123] on icon at bounding box center [59, 122] width 7 height 4
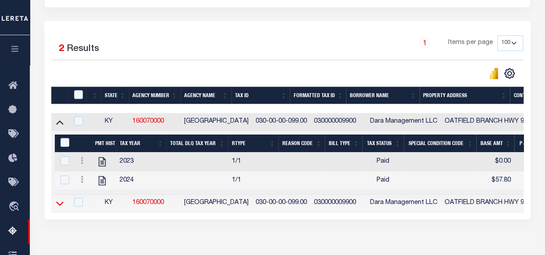
click at [61, 205] on icon at bounding box center [59, 203] width 7 height 4
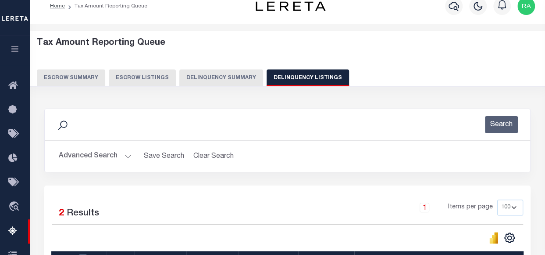
scroll to position [176, 0]
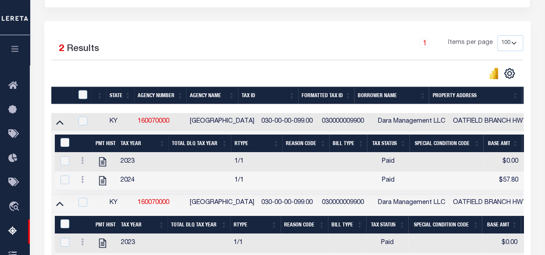
drag, startPoint x: 299, startPoint y: 203, endPoint x: 239, endPoint y: 200, distance: 59.8
copy tr "030-00-00-099.00"
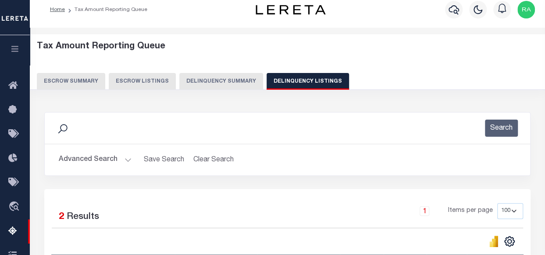
scroll to position [0, 0]
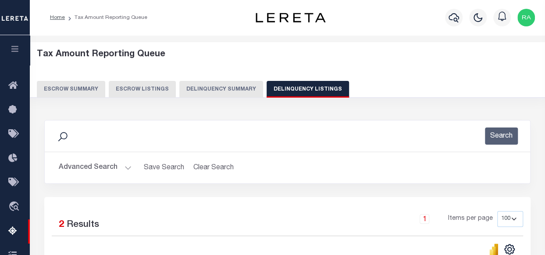
click at [289, 85] on button "Delinquency Listings" at bounding box center [308, 89] width 83 height 17
select select
select select "100"
click at [86, 164] on button "Advanced Search" at bounding box center [95, 167] width 73 height 17
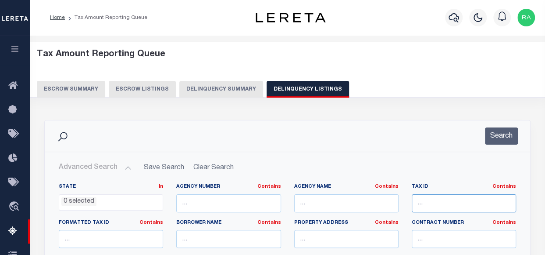
click at [416, 201] on input "text" at bounding box center [464, 203] width 104 height 18
paste input "BLUE RIDGE MANOR CITY"
type input "BLUE RIDGE MANOR CITY"
select select "100"
type input "BLUE RIDGE MANOR CITY"
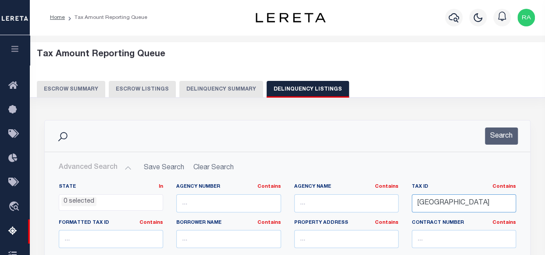
drag, startPoint x: 506, startPoint y: 201, endPoint x: 383, endPoint y: 197, distance: 123.8
paste input "22043300310000"
type input "22043300310000"
click at [498, 136] on button "Search" at bounding box center [501, 135] width 33 height 17
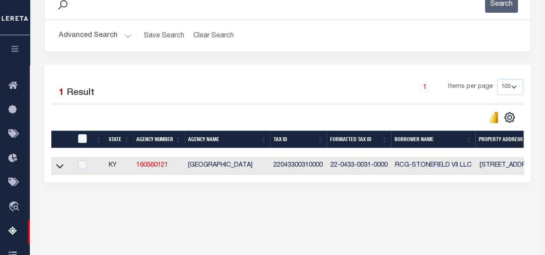
scroll to position [176, 0]
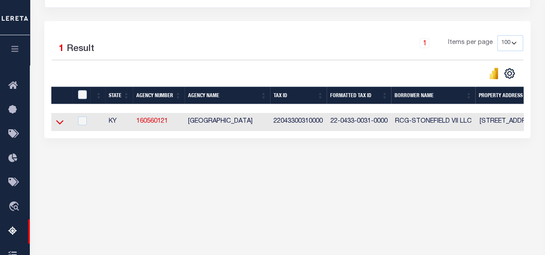
click at [61, 120] on icon at bounding box center [59, 121] width 7 height 9
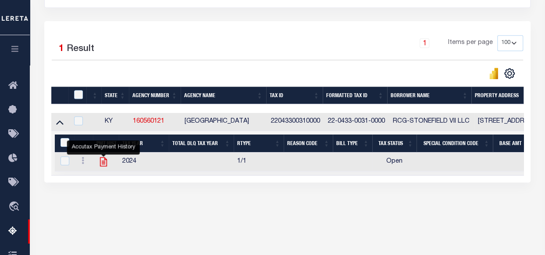
click at [103, 162] on icon "" at bounding box center [103, 161] width 11 height 11
checkbox input "true"
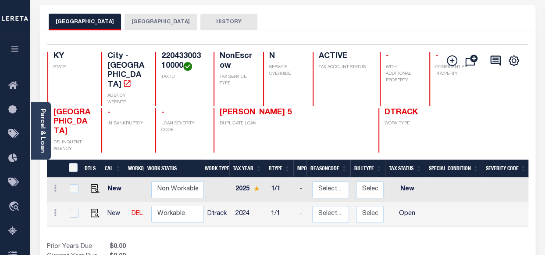
scroll to position [88, 0]
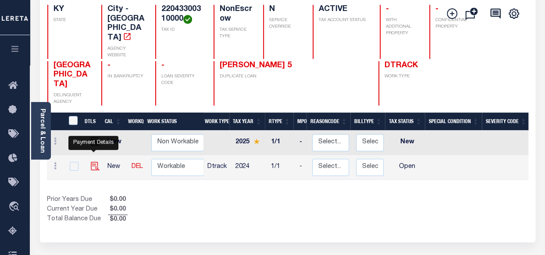
click at [93, 161] on img "" at bounding box center [95, 165] width 9 height 9
checkbox input "true"
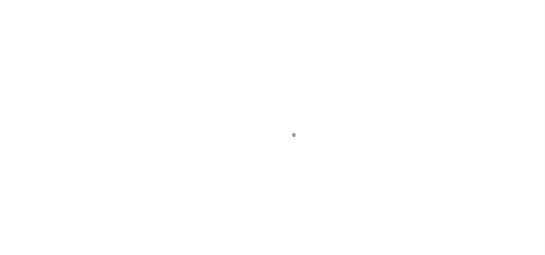
select select "OP2"
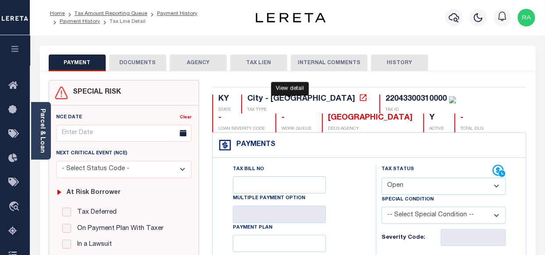
click at [359, 100] on icon at bounding box center [363, 97] width 9 height 9
click at [42, 123] on link "Parcel & Loan" at bounding box center [42, 130] width 6 height 44
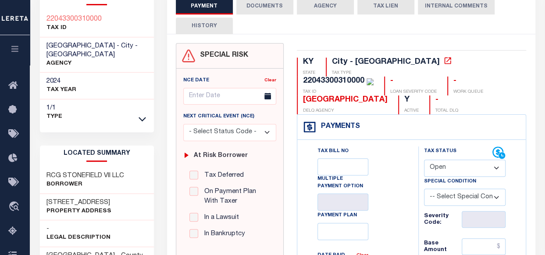
scroll to position [88, 0]
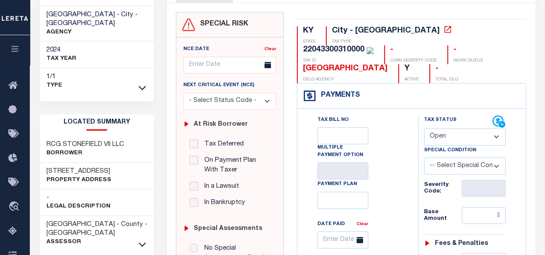
drag, startPoint x: 47, startPoint y: 169, endPoint x: 140, endPoint y: 171, distance: 93.1
click at [111, 171] on h3 "[STREET_ADDRESS]" at bounding box center [79, 171] width 65 height 9
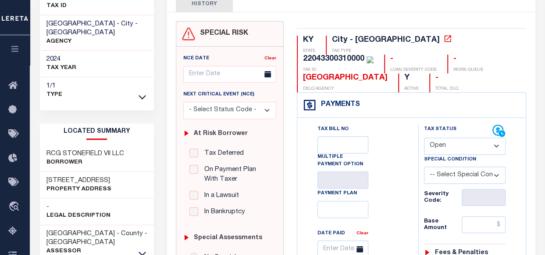
scroll to position [0, 0]
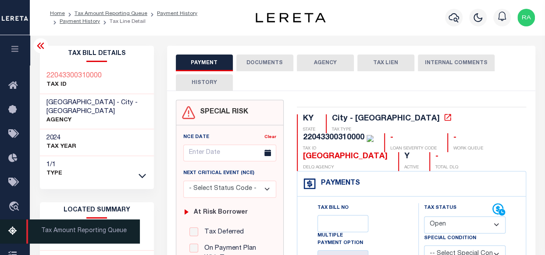
click at [13, 233] on icon at bounding box center [15, 231] width 14 height 11
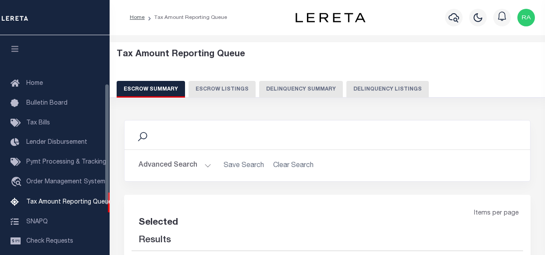
click at [370, 89] on button "Delinquency Listings" at bounding box center [388, 89] width 83 height 17
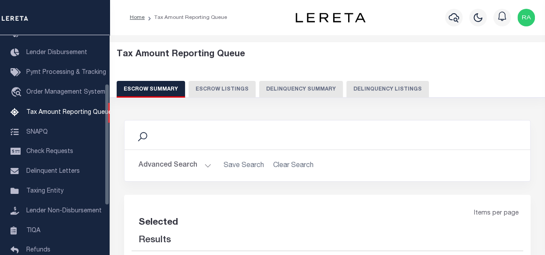
select select "100"
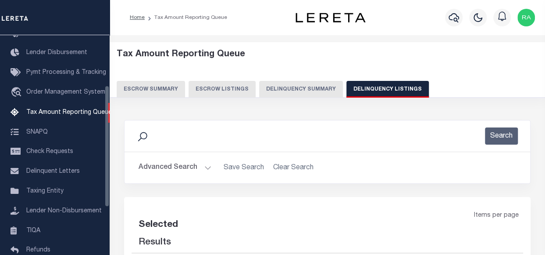
scroll to position [90, 0]
select select "100"
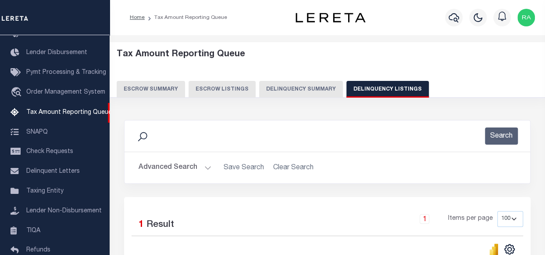
click at [160, 164] on button "Advanced Search" at bounding box center [175, 167] width 73 height 17
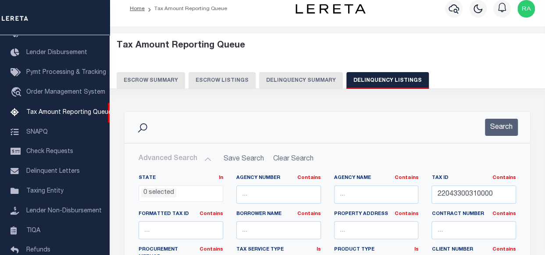
scroll to position [88, 0]
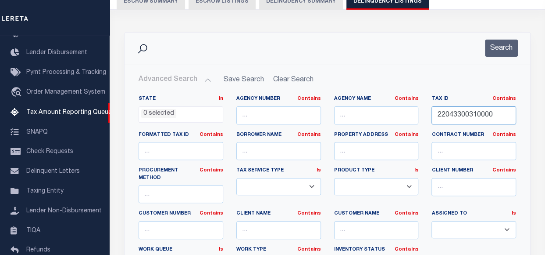
drag, startPoint x: 499, startPoint y: 111, endPoint x: 398, endPoint y: 117, distance: 100.7
click at [399, 117] on div "State In In AK AL AR AZ CA CO CT DC DE FL GA GU HI IA ID IL IN KS [GEOGRAPHIC_D…" at bounding box center [327, 188] width 391 height 186
paste input "020000003205"
type input "020000003205"
click at [498, 46] on button "Search" at bounding box center [501, 47] width 33 height 17
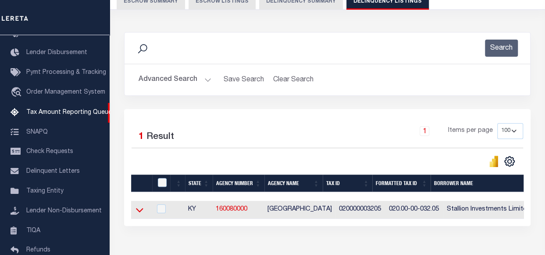
click at [138, 209] on icon at bounding box center [139, 209] width 7 height 9
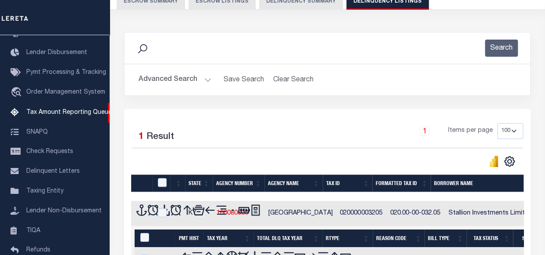
scroll to position [144, 0]
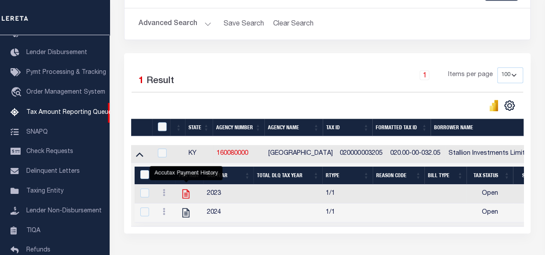
click at [187, 194] on icon "" at bounding box center [185, 193] width 11 height 11
checkbox input "true"
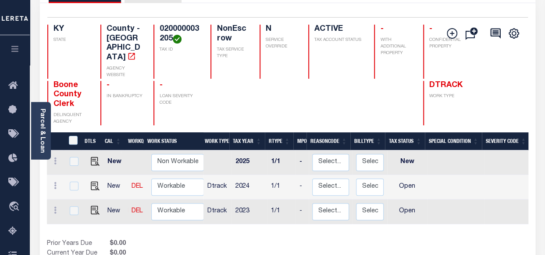
scroll to position [88, 0]
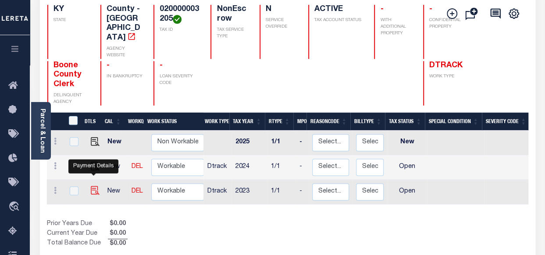
click at [93, 186] on img "" at bounding box center [95, 190] width 9 height 9
checkbox input "true"
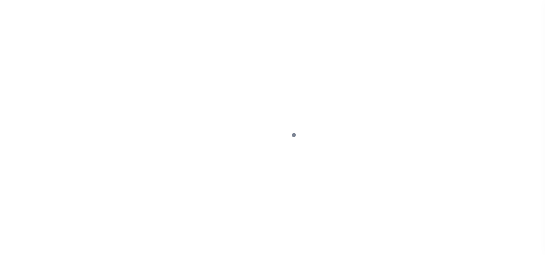
select select "OP2"
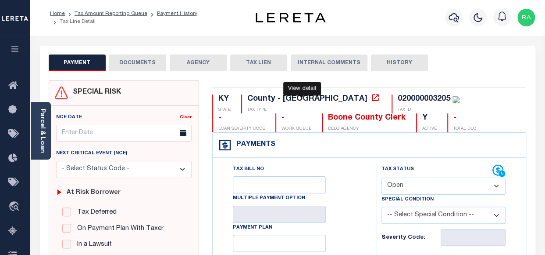
click at [371, 98] on icon at bounding box center [375, 97] width 9 height 9
click at [43, 121] on link "Parcel & Loan" at bounding box center [42, 130] width 6 height 44
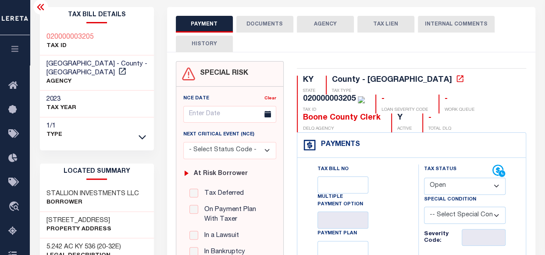
scroll to position [44, 0]
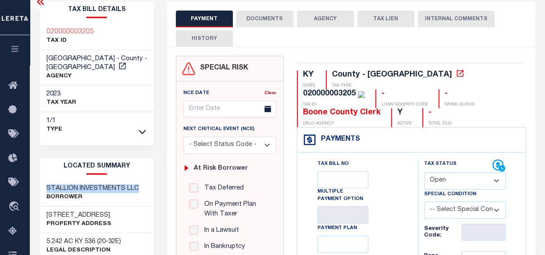
drag, startPoint x: 47, startPoint y: 186, endPoint x: 139, endPoint y: 187, distance: 92.2
click at [139, 187] on div "STALLION INVESTMENTS LLC Borrower" at bounding box center [97, 192] width 114 height 27
copy h3 "STALLION INVESTMENTS LLC"
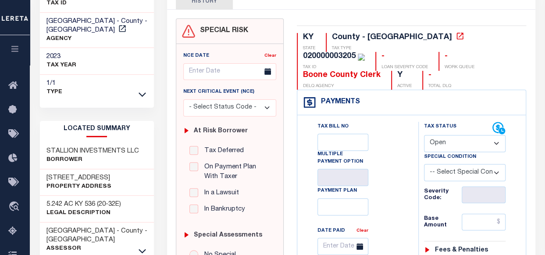
scroll to position [88, 0]
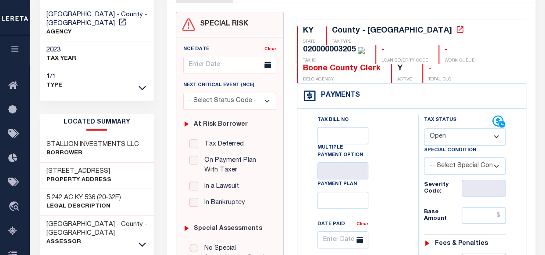
drag, startPoint x: 47, startPoint y: 169, endPoint x: 126, endPoint y: 164, distance: 78.7
click at [126, 164] on div "[STREET_ADDRESS] Property Address" at bounding box center [97, 175] width 114 height 27
copy h3 "[STREET_ADDRESS]"
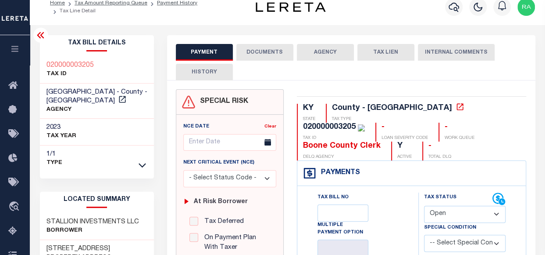
scroll to position [0, 0]
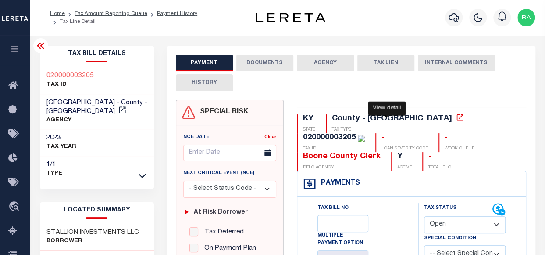
click at [456, 118] on icon at bounding box center [460, 117] width 9 height 9
click at [117, 16] on link "Tax Amount Reporting Queue" at bounding box center [111, 13] width 73 height 5
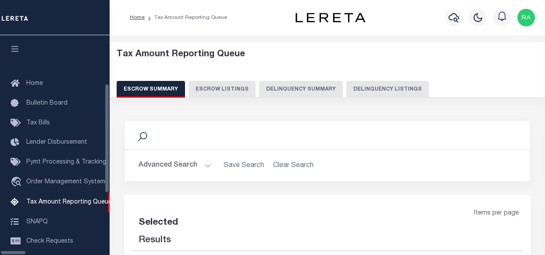
select select "100"
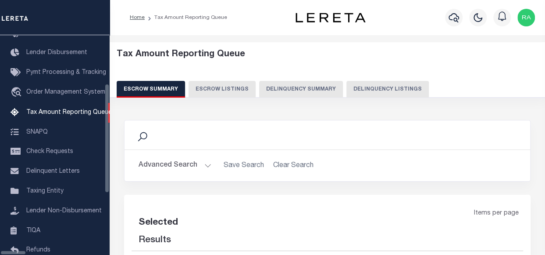
select select "100"
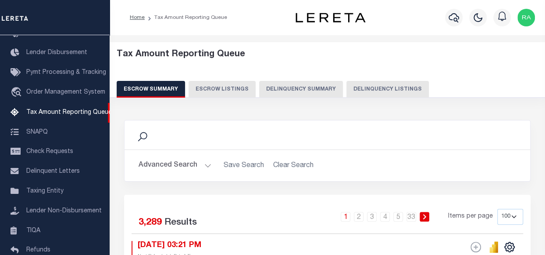
click at [368, 87] on button "Delinquency Listings" at bounding box center [388, 89] width 83 height 17
select select "100"
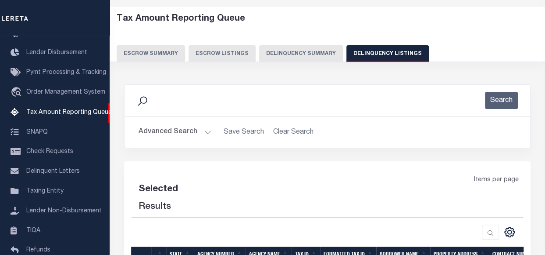
select select "100"
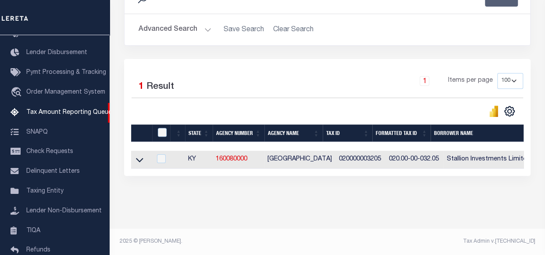
scroll to position [144, 0]
click at [143, 158] on icon at bounding box center [139, 160] width 7 height 4
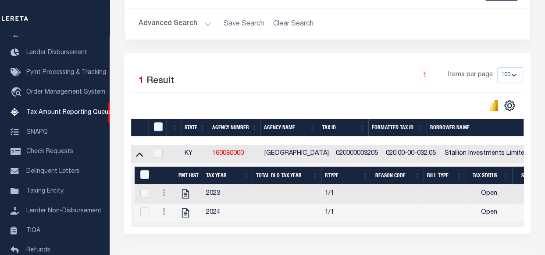
scroll to position [207, 0]
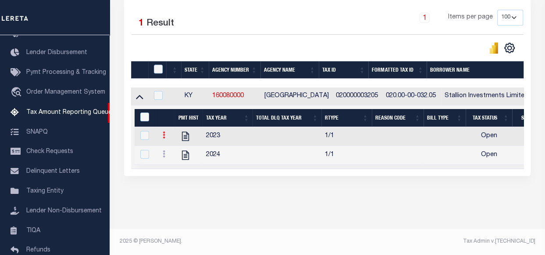
click at [165, 131] on icon at bounding box center [164, 134] width 3 height 7
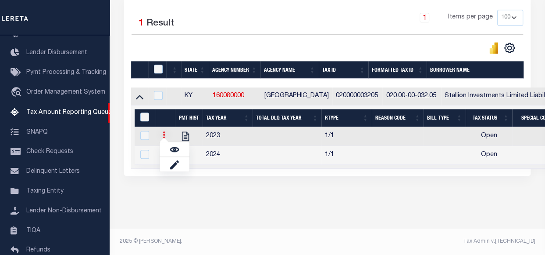
scroll to position [202, 0]
click at [176, 150] on img "" at bounding box center [174, 149] width 9 height 9
checkbox input "true"
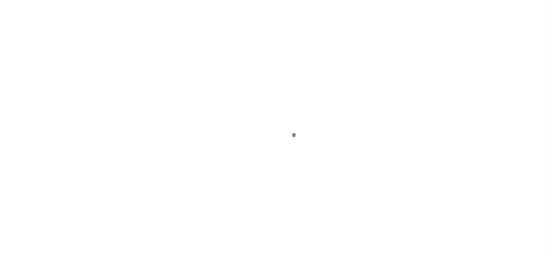
select select "OP2"
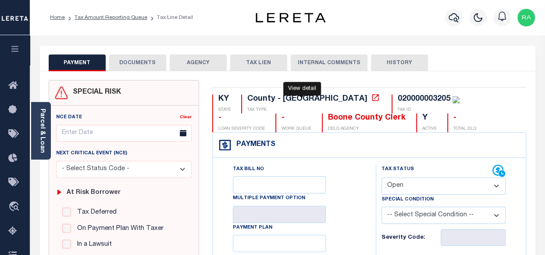
click at [371, 98] on icon at bounding box center [375, 97] width 9 height 9
click at [371, 96] on icon at bounding box center [375, 97] width 9 height 9
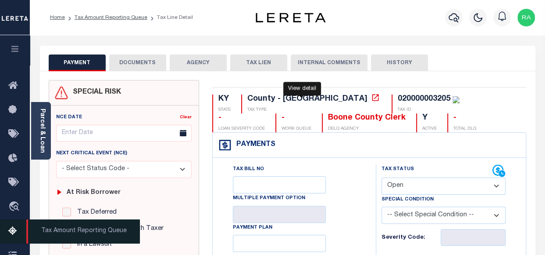
click at [15, 234] on icon at bounding box center [15, 231] width 14 height 11
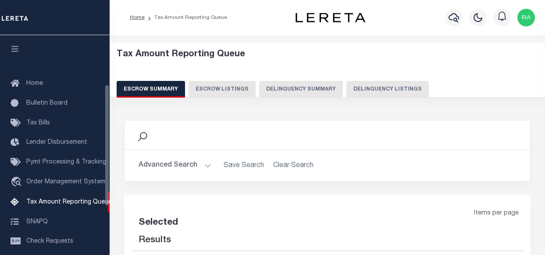
select select "100"
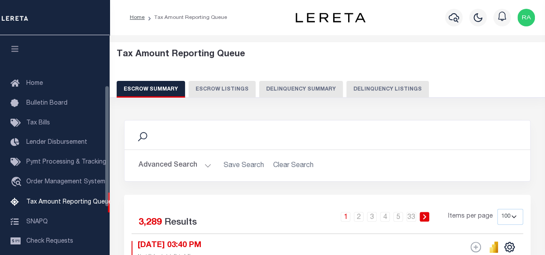
scroll to position [90, 0]
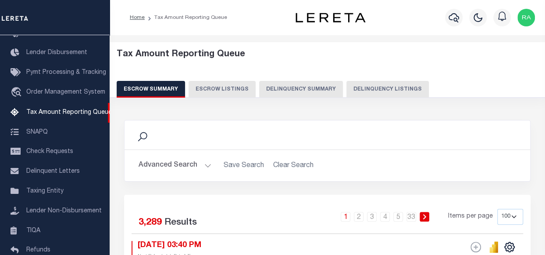
click at [377, 85] on button "Delinquency Listings" at bounding box center [388, 89] width 83 height 17
select select
select select "100"
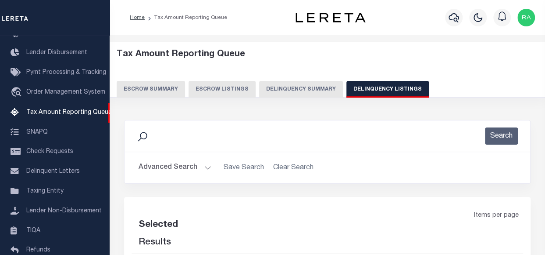
select select "100"
click at [191, 160] on button "Advanced Search" at bounding box center [175, 167] width 73 height 17
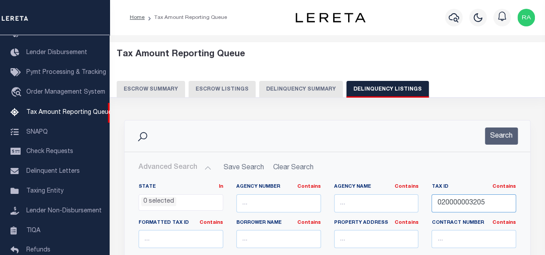
drag, startPoint x: 460, startPoint y: 205, endPoint x: 396, endPoint y: 205, distance: 64.1
paste input "6-10-01-130.00"
type input "026-10-01-130.00"
click at [502, 135] on button "Search" at bounding box center [501, 135] width 33 height 17
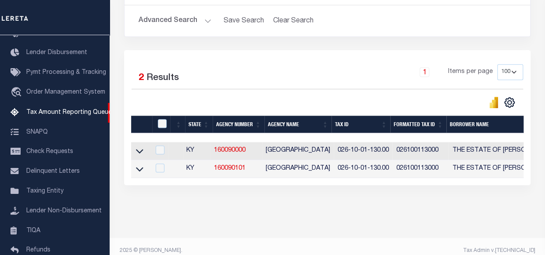
scroll to position [161, 0]
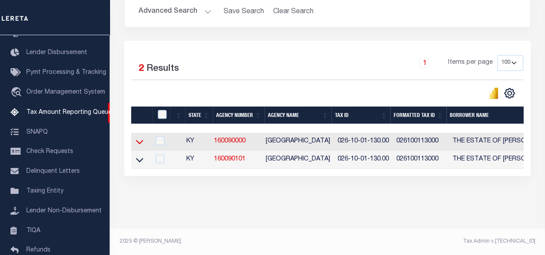
click at [140, 137] on icon at bounding box center [139, 141] width 7 height 9
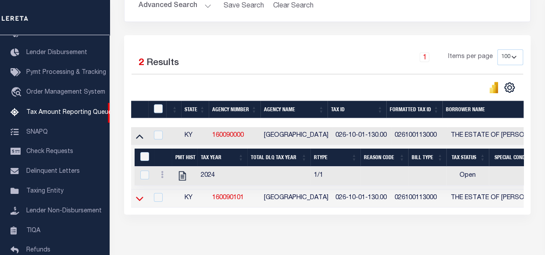
click at [138, 199] on icon at bounding box center [139, 198] width 7 height 4
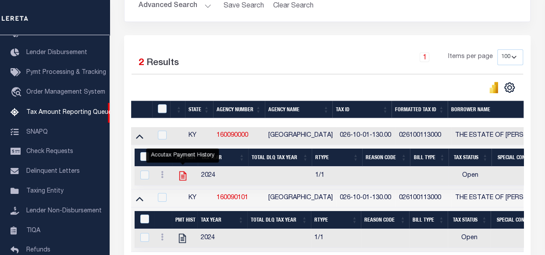
click at [184, 174] on icon "" at bounding box center [182, 175] width 7 height 9
checkbox input "true"
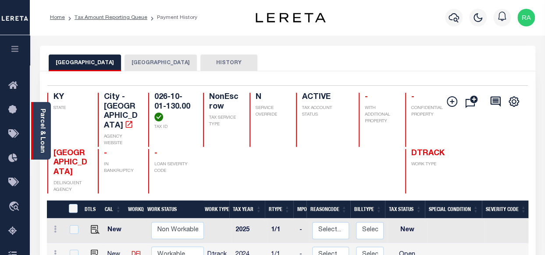
click at [41, 119] on link "Parcel & Loan" at bounding box center [42, 130] width 6 height 44
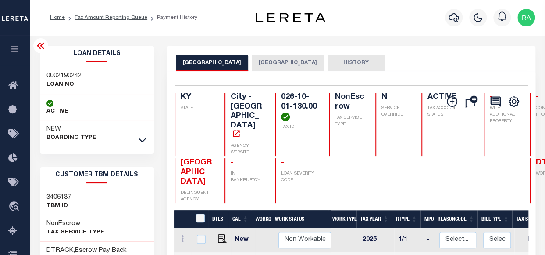
scroll to position [1, 0]
checkbox input "true"
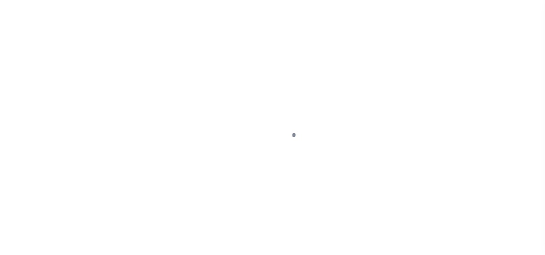
select select "OP2"
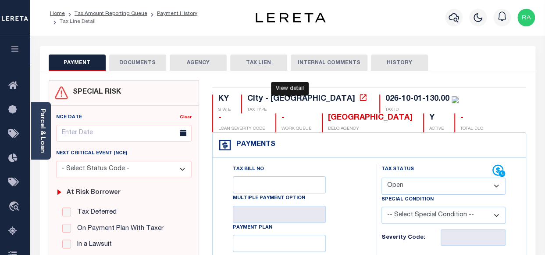
click at [359, 99] on icon at bounding box center [363, 97] width 9 height 9
